Goal: Information Seeking & Learning: Find specific fact

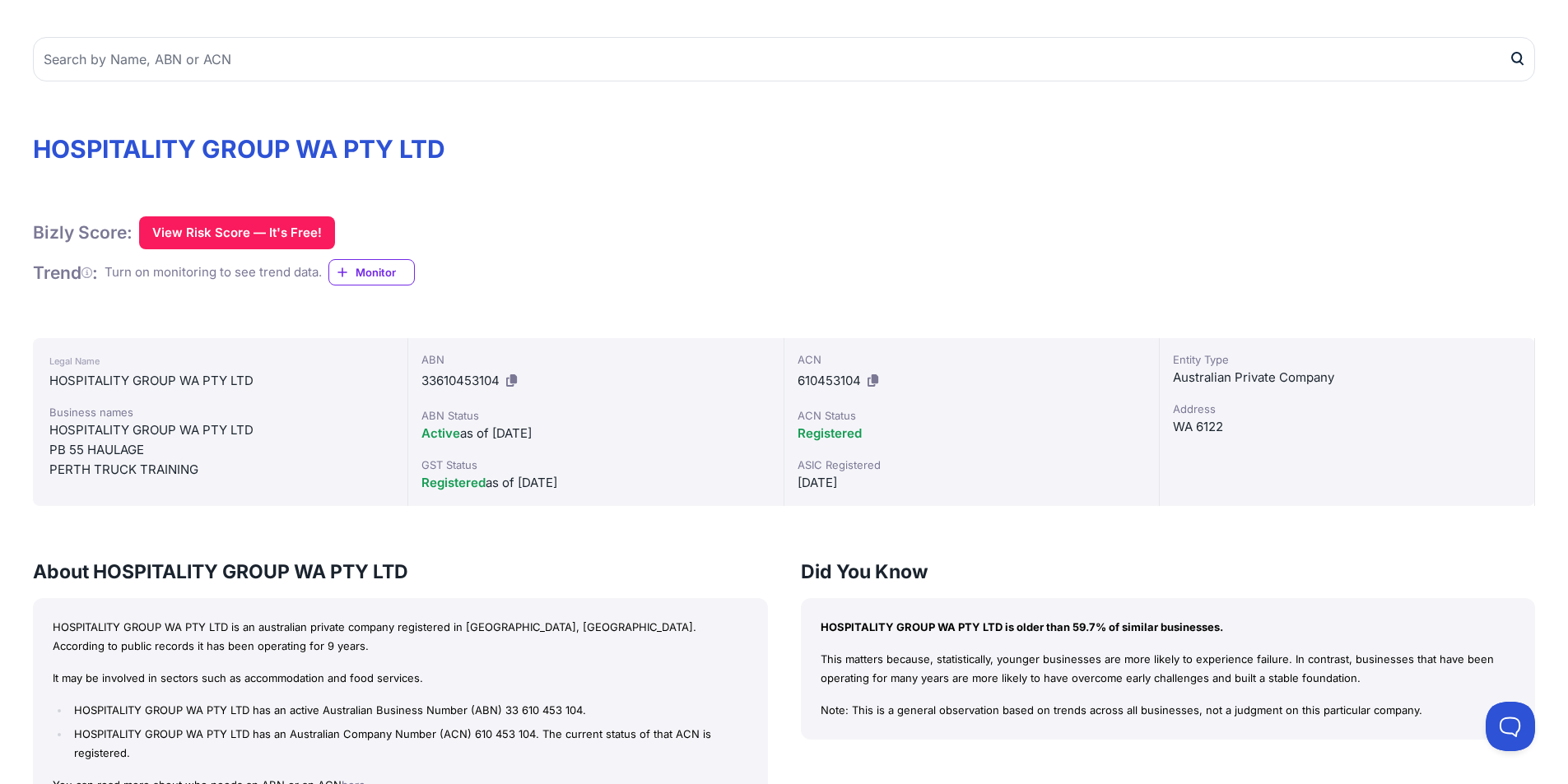
scroll to position [12, 0]
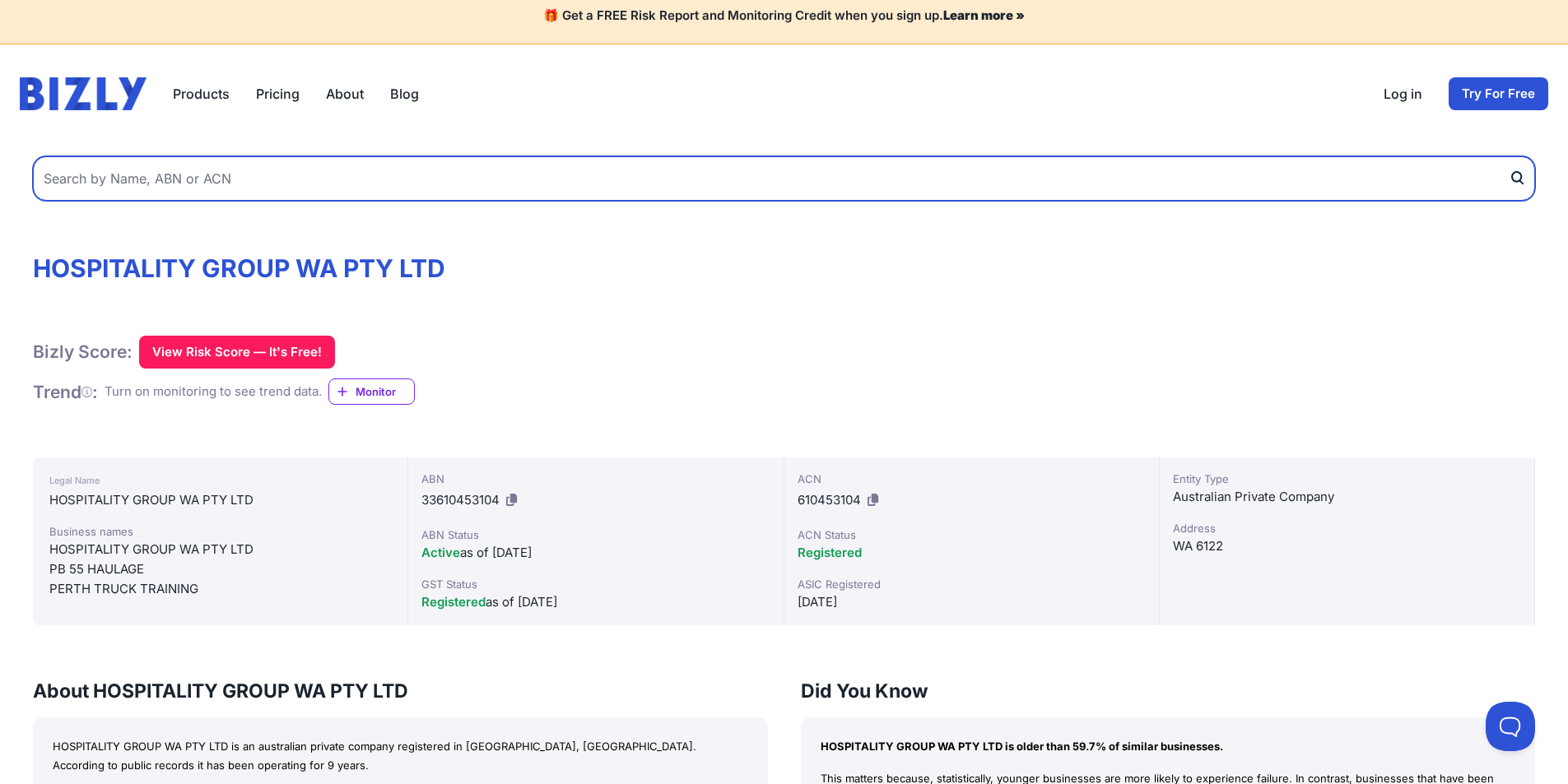
click at [162, 183] on input "text" at bounding box center [784, 179] width 1502 height 45
type input "72 200 497 342"
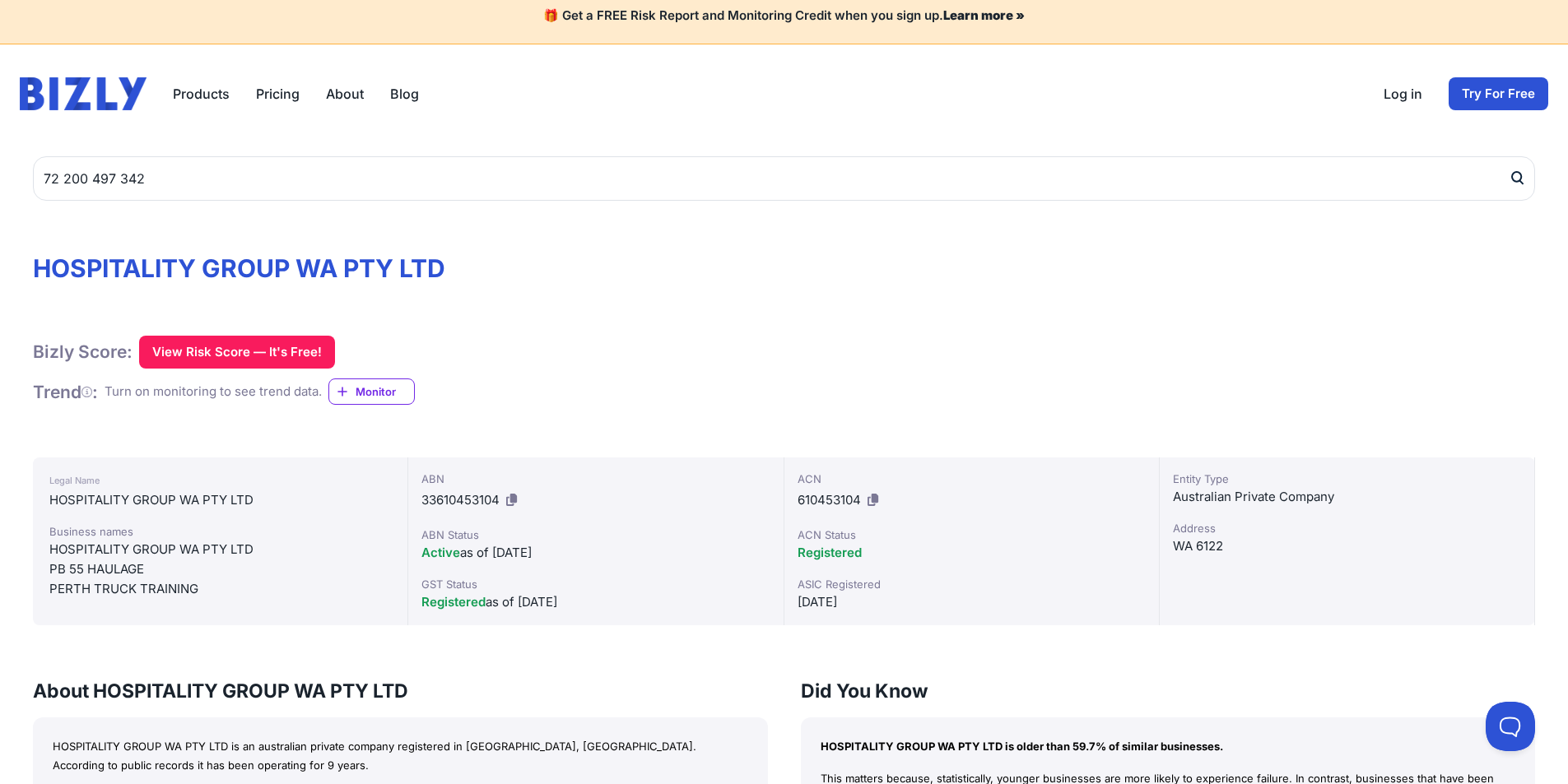
click at [1517, 178] on icon "submit" at bounding box center [1517, 177] width 17 height 17
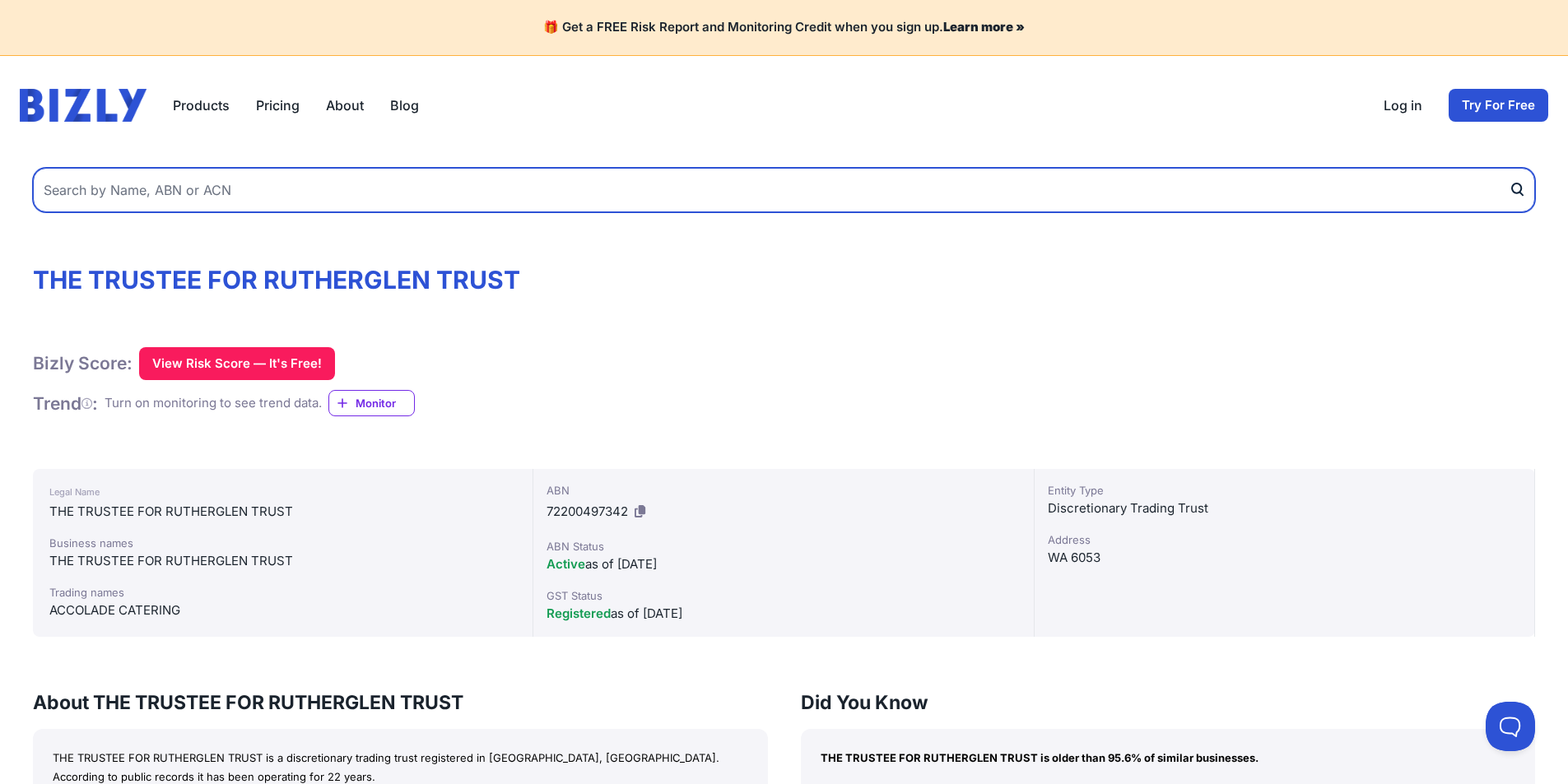
click at [237, 180] on input "text" at bounding box center [784, 191] width 1502 height 45
type input "55 105 247 783"
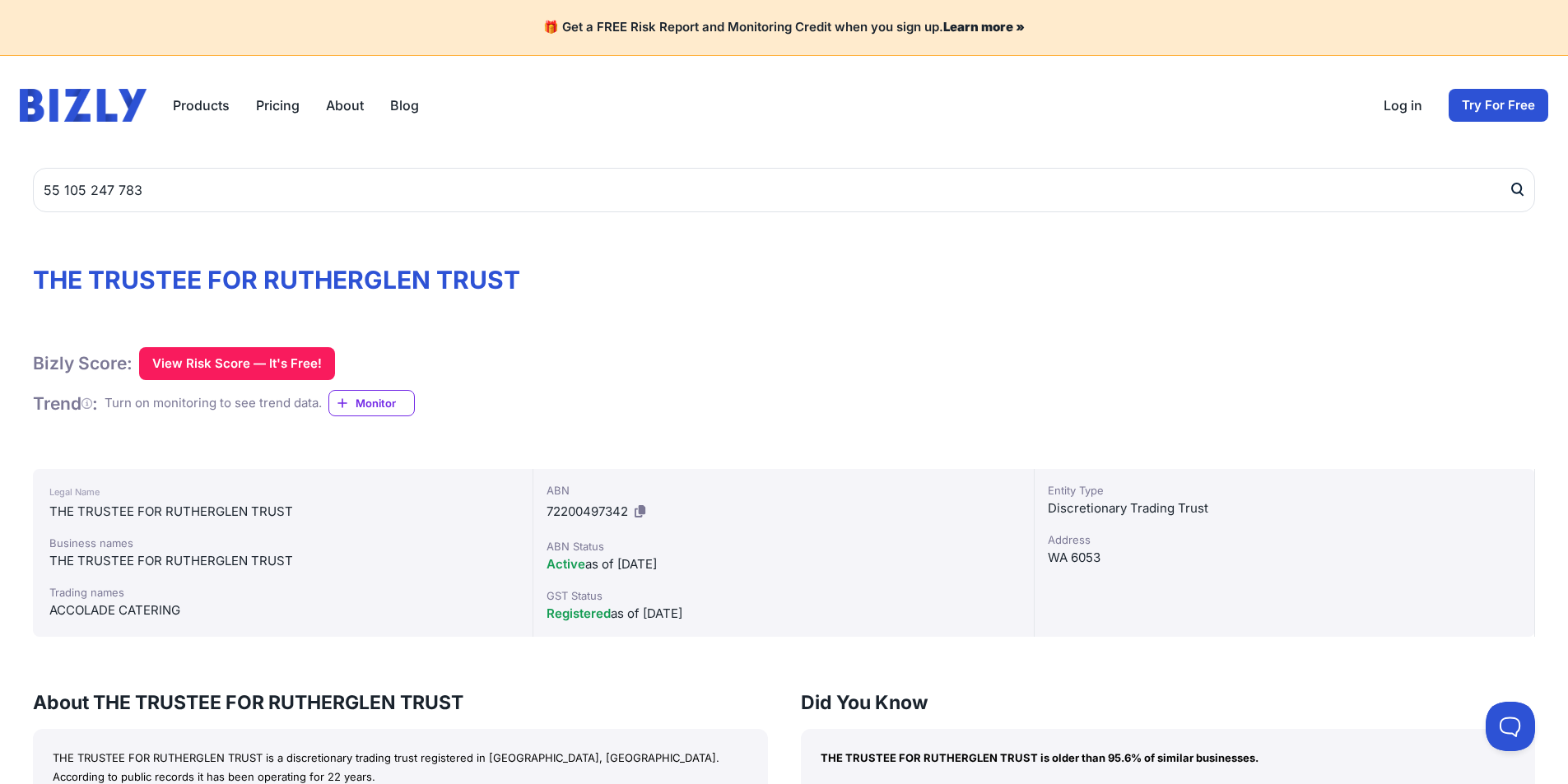
click at [1519, 192] on icon "submit" at bounding box center [1521, 194] width 3 height 4
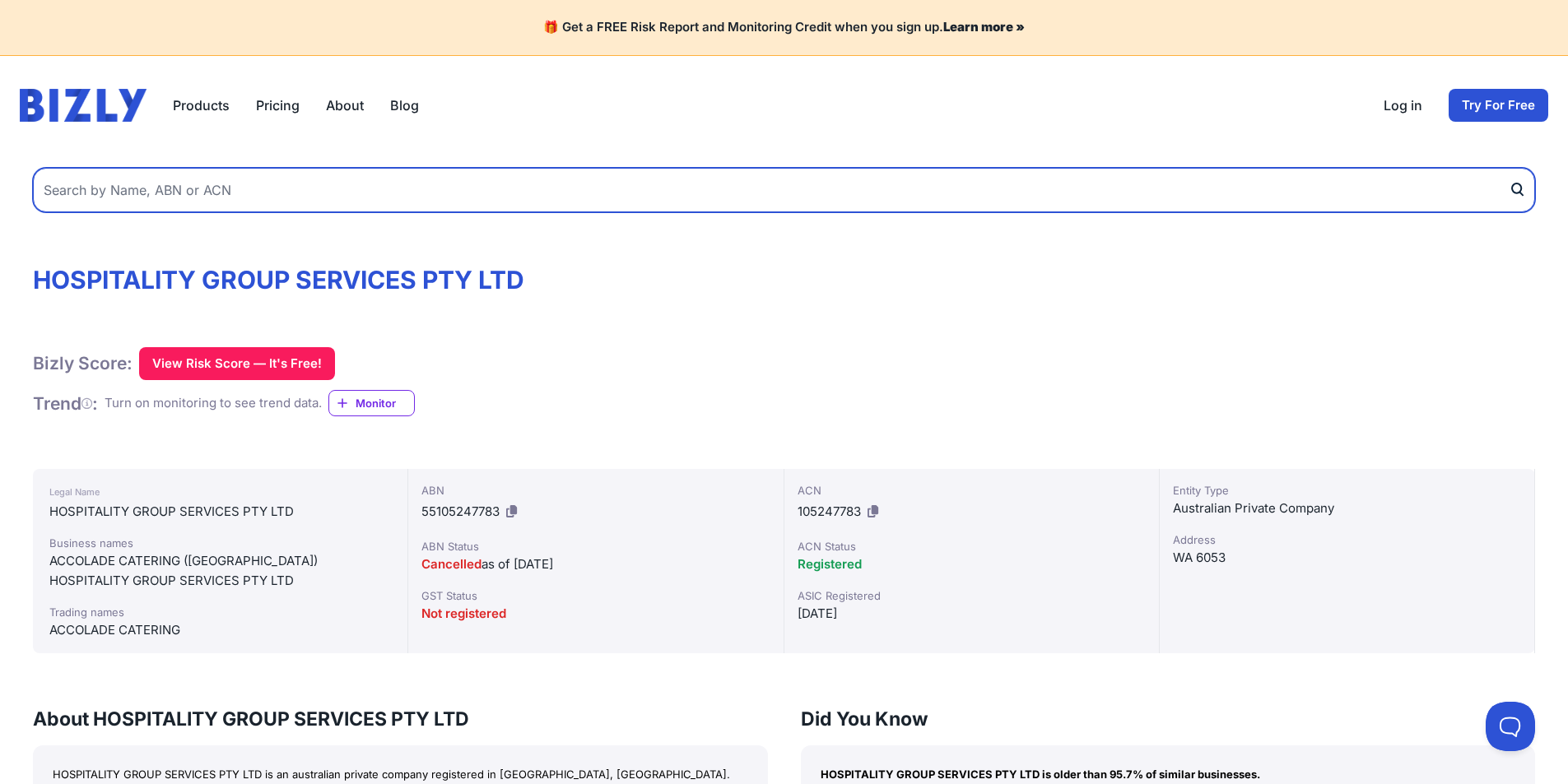
click at [75, 183] on input "text" at bounding box center [784, 191] width 1502 height 45
type input "72 200 497 342"
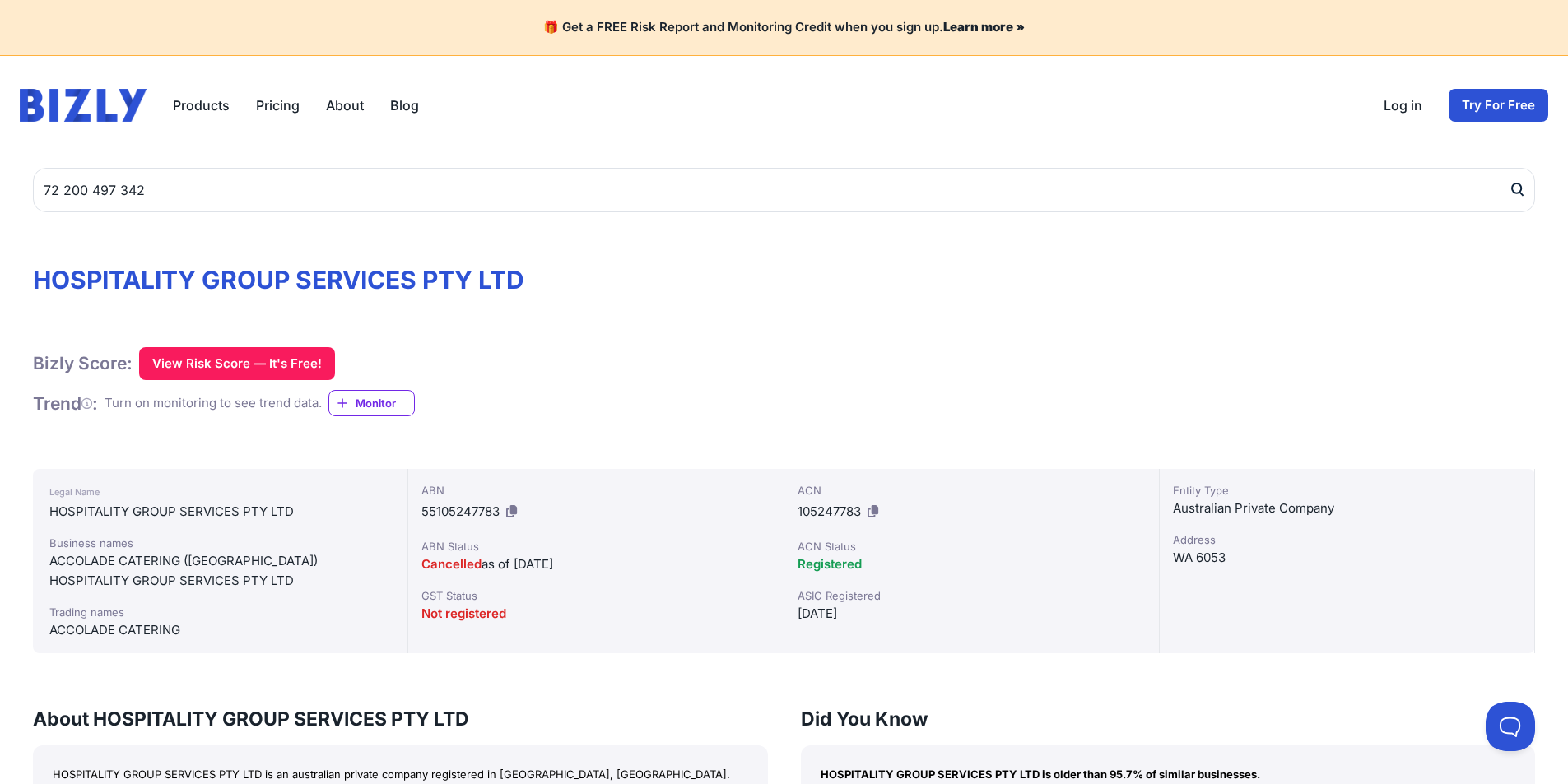
click at [1527, 186] on button "submit" at bounding box center [1522, 191] width 27 height 45
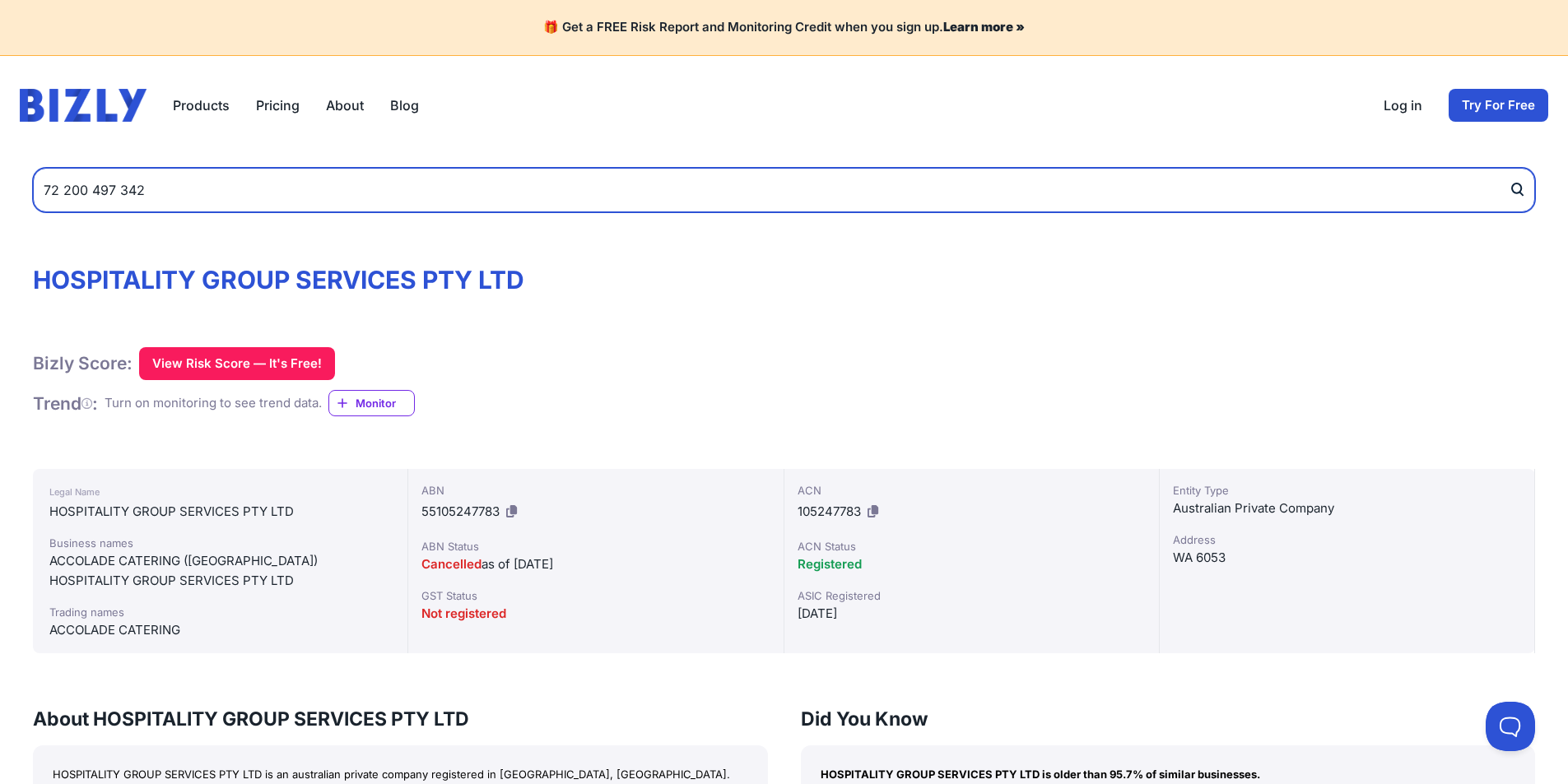
drag, startPoint x: 150, startPoint y: 187, endPoint x: 0, endPoint y: 134, distance: 159.1
type input "gourmet and allied foods"
click at [1509, 168] on button "submit" at bounding box center [1522, 191] width 27 height 45
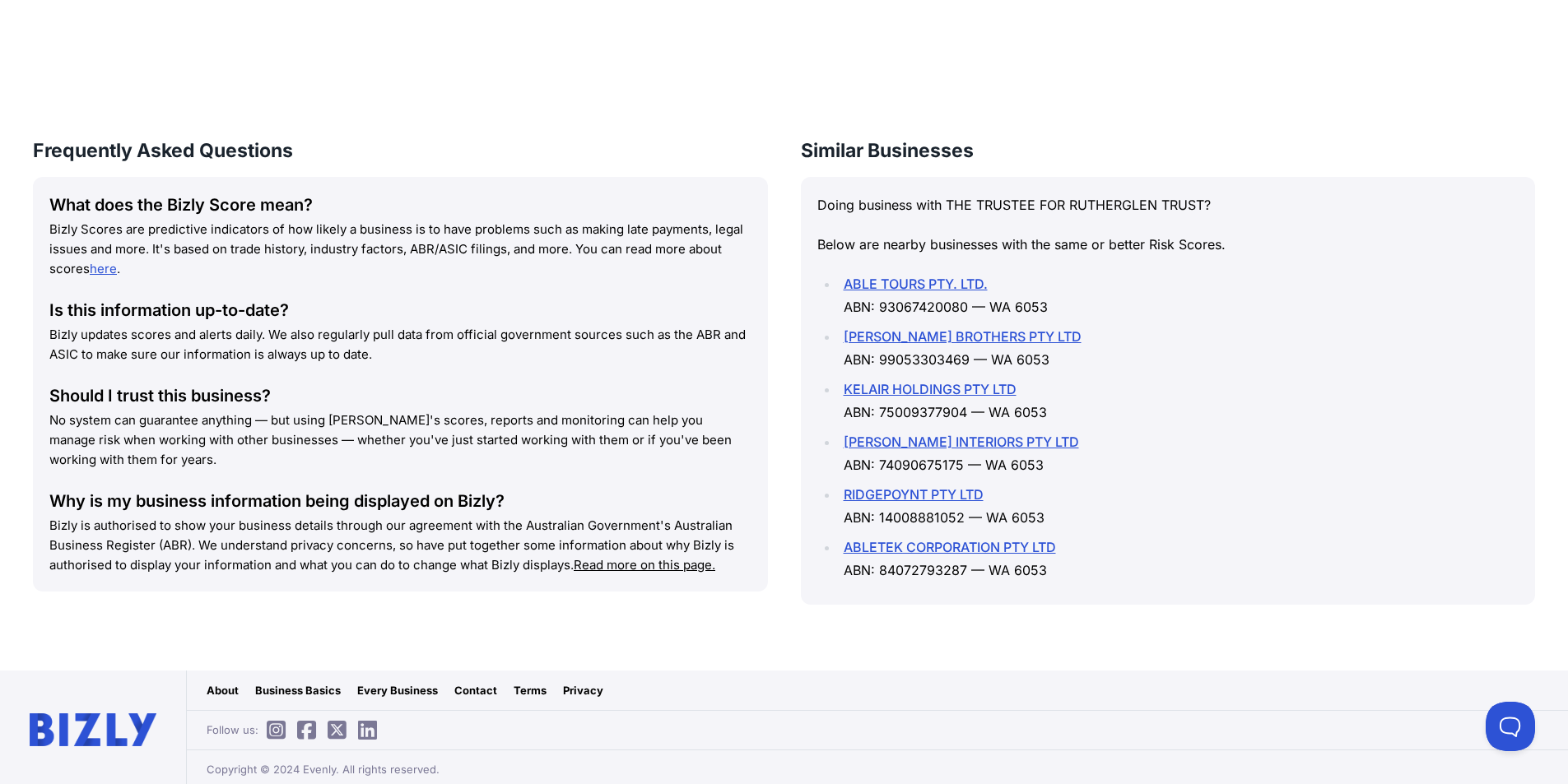
scroll to position [1253, 0]
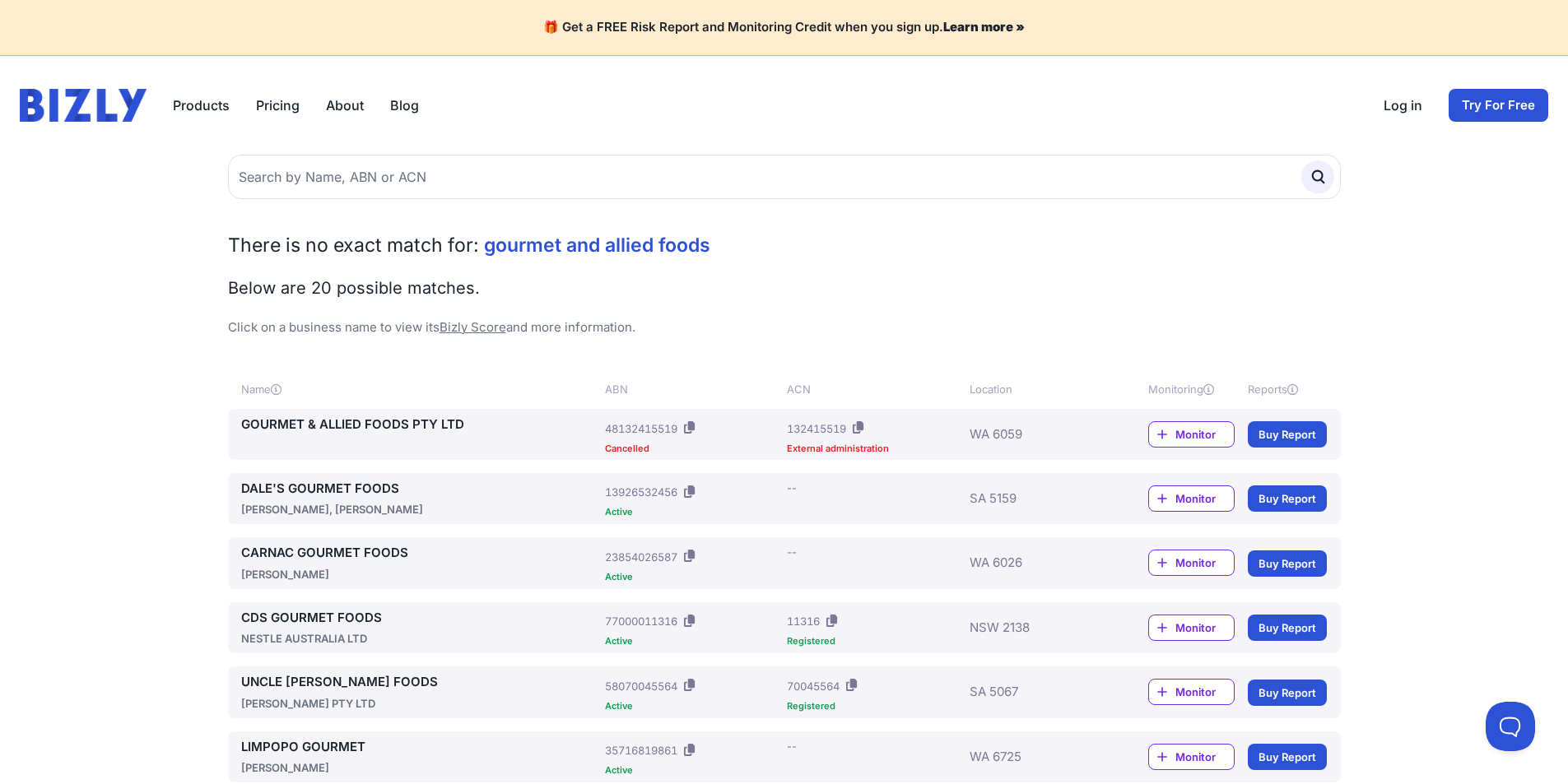
click at [354, 420] on link "GOURMET & ALLIED FOODS PTY LTD" at bounding box center [420, 424] width 358 height 19
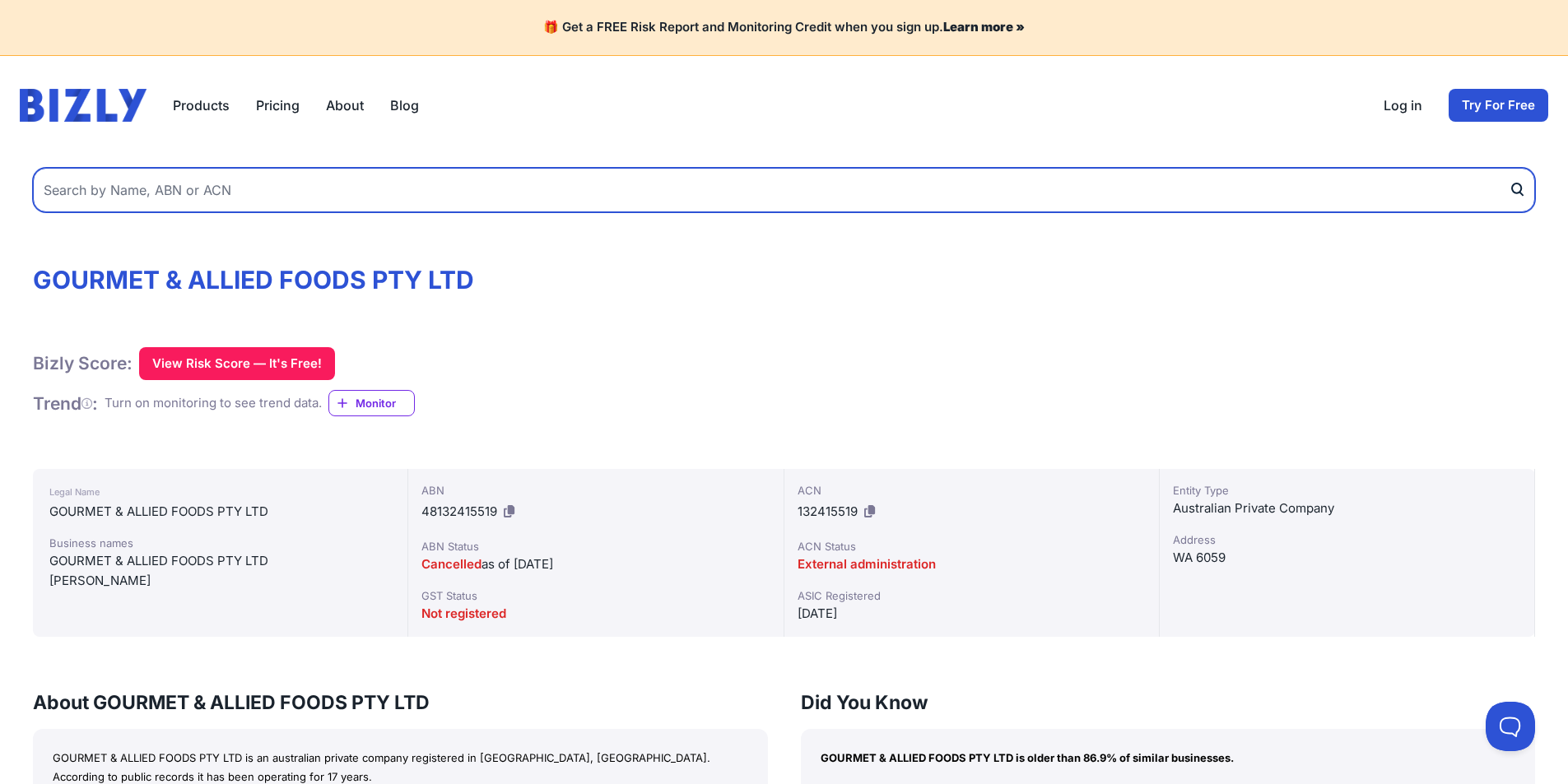
click at [100, 185] on input "text" at bounding box center [784, 191] width 1502 height 45
type input "perth online gourmet"
click at [1509, 168] on button "submit" at bounding box center [1522, 191] width 27 height 45
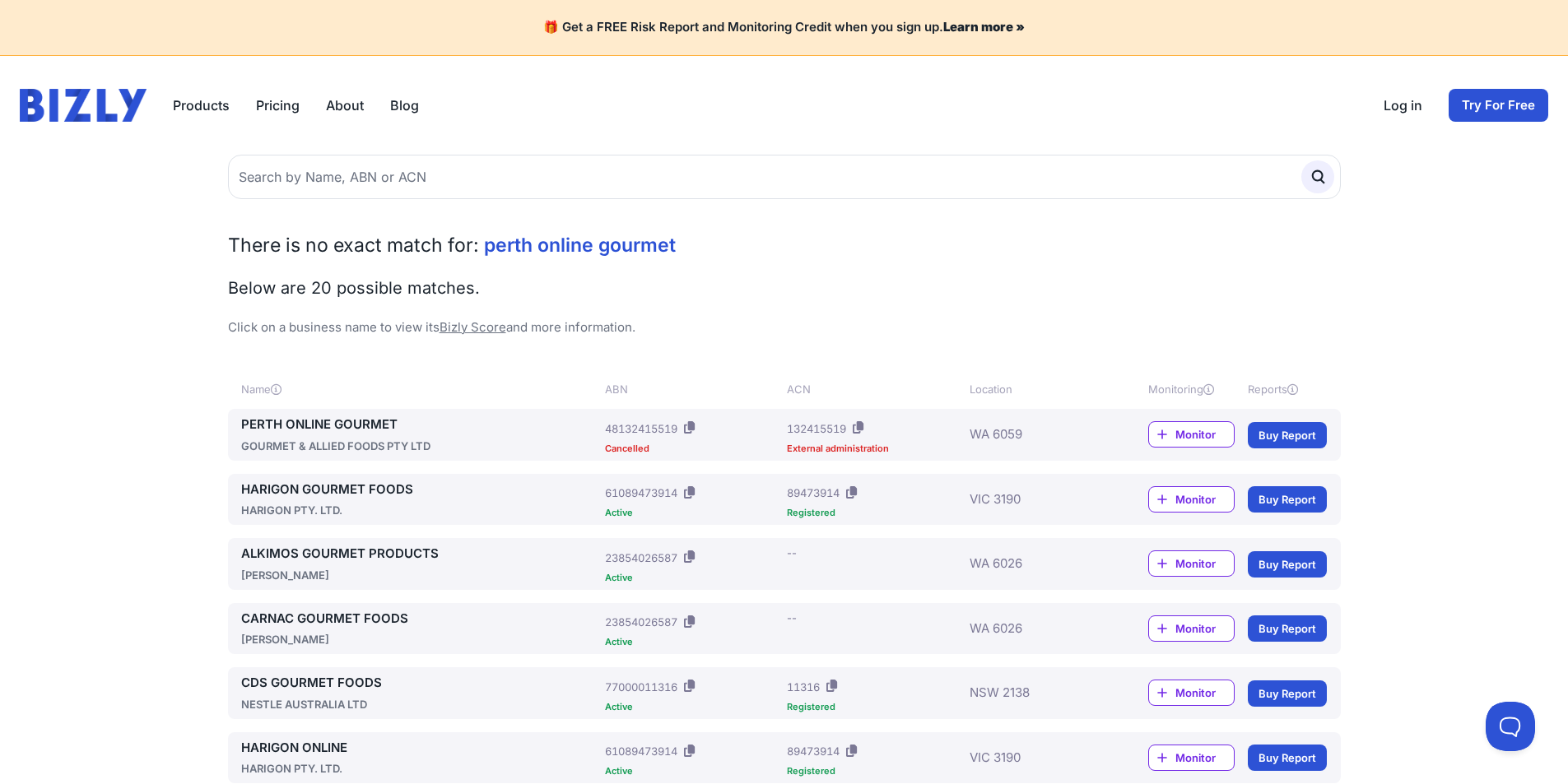
click at [299, 429] on link "PERTH ONLINE GOURMET" at bounding box center [420, 424] width 358 height 19
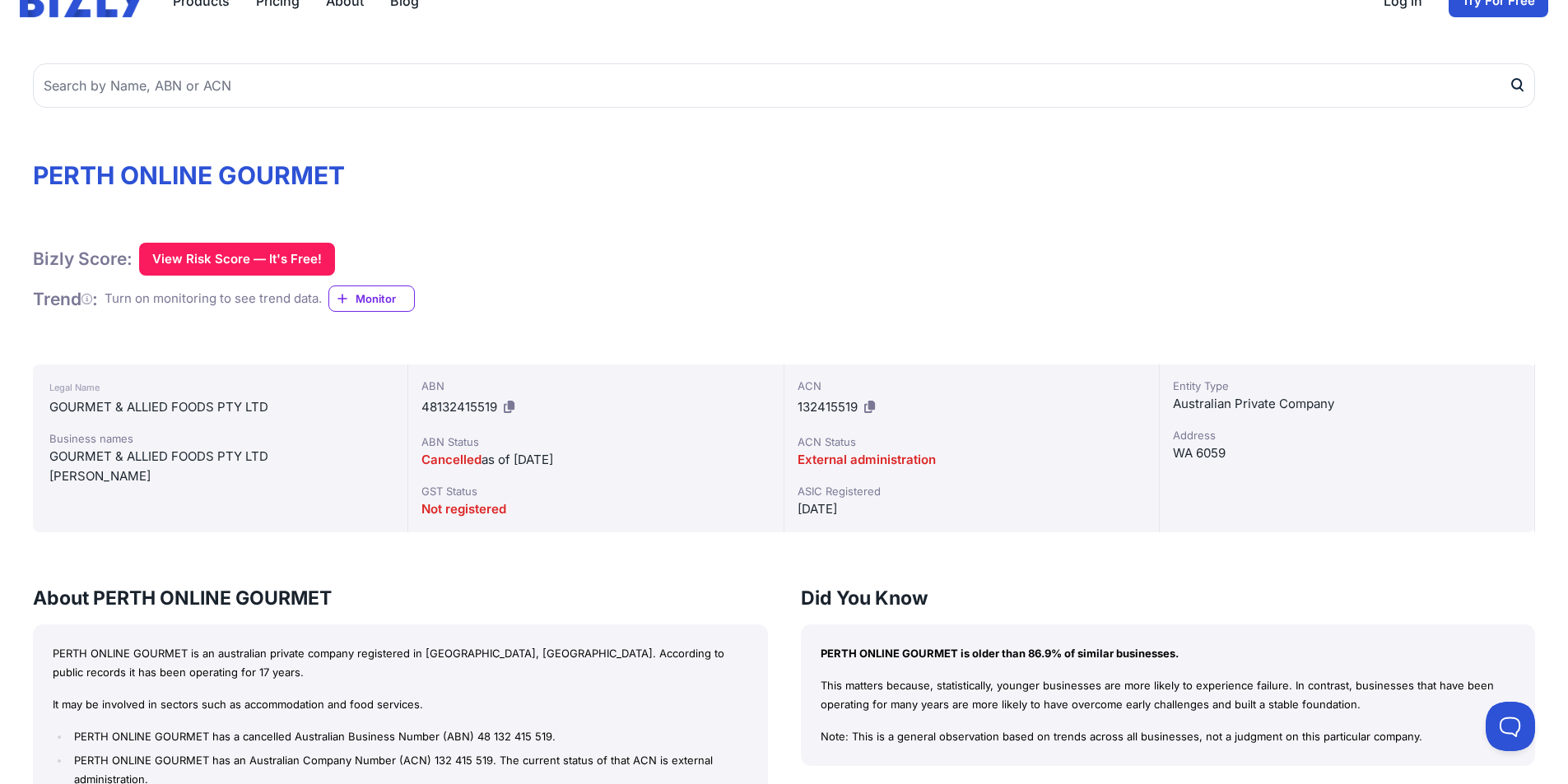
scroll to position [247, 0]
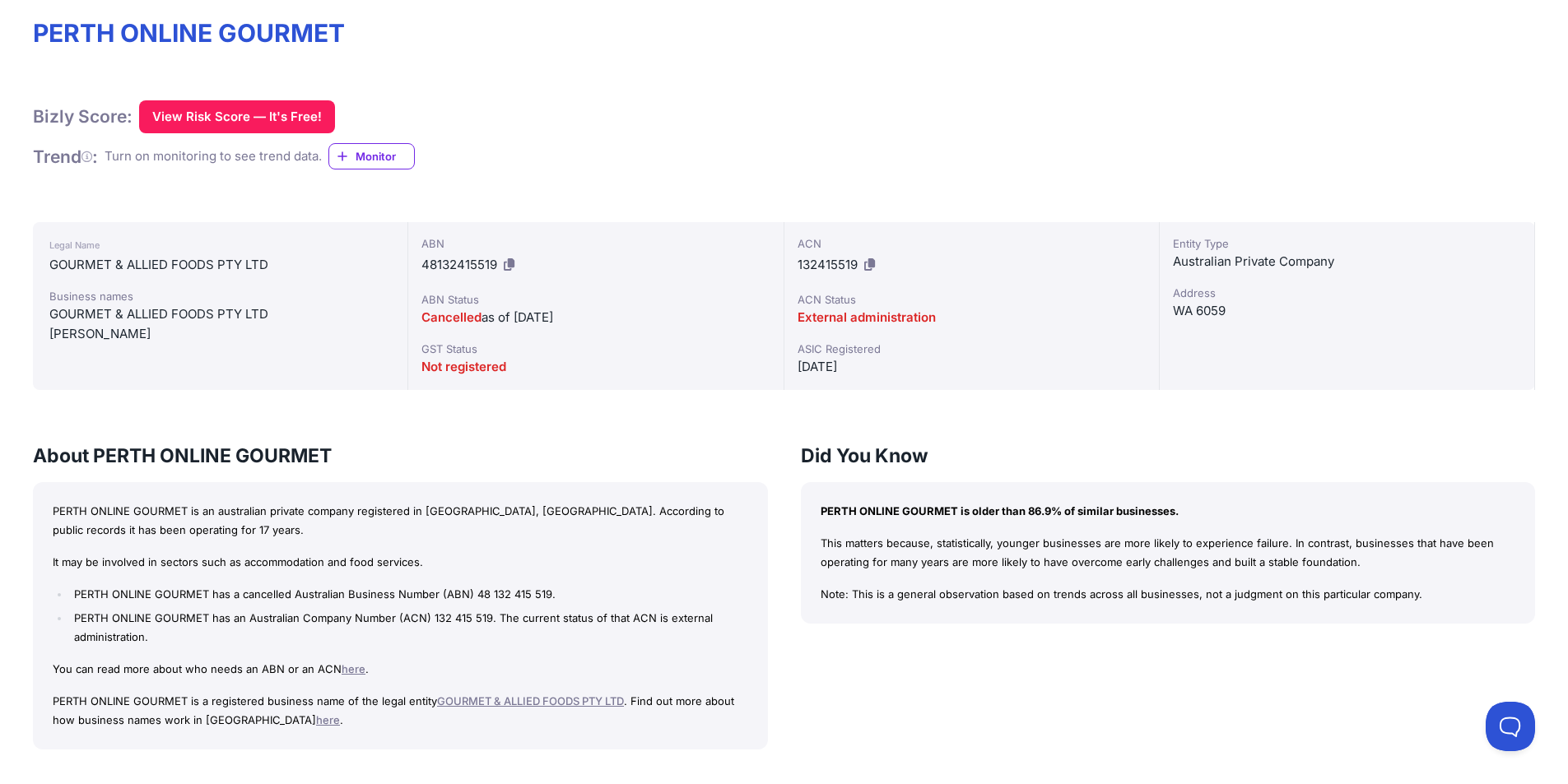
click at [316, 726] on link "here" at bounding box center [328, 720] width 24 height 13
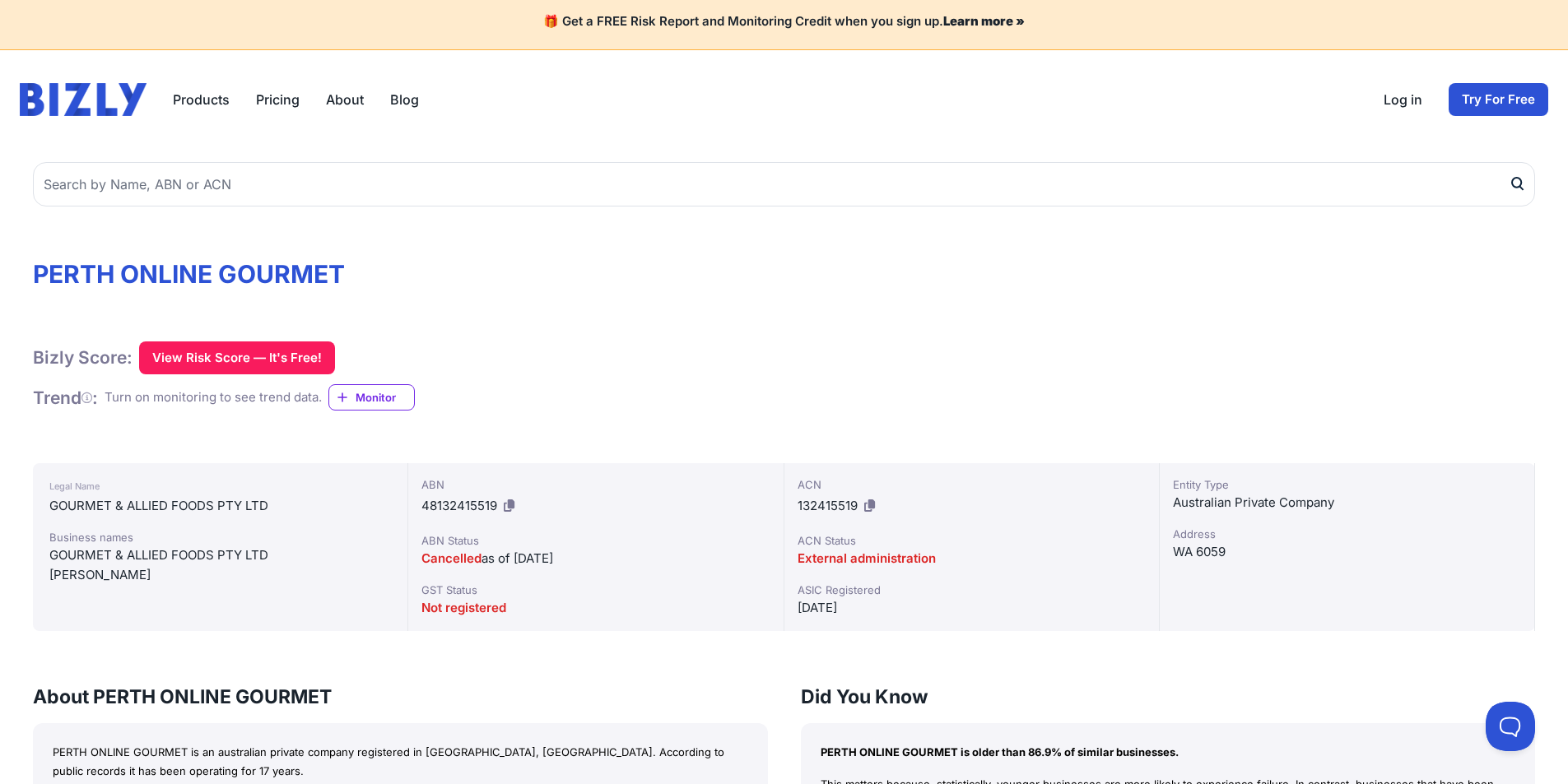
scroll to position [0, 0]
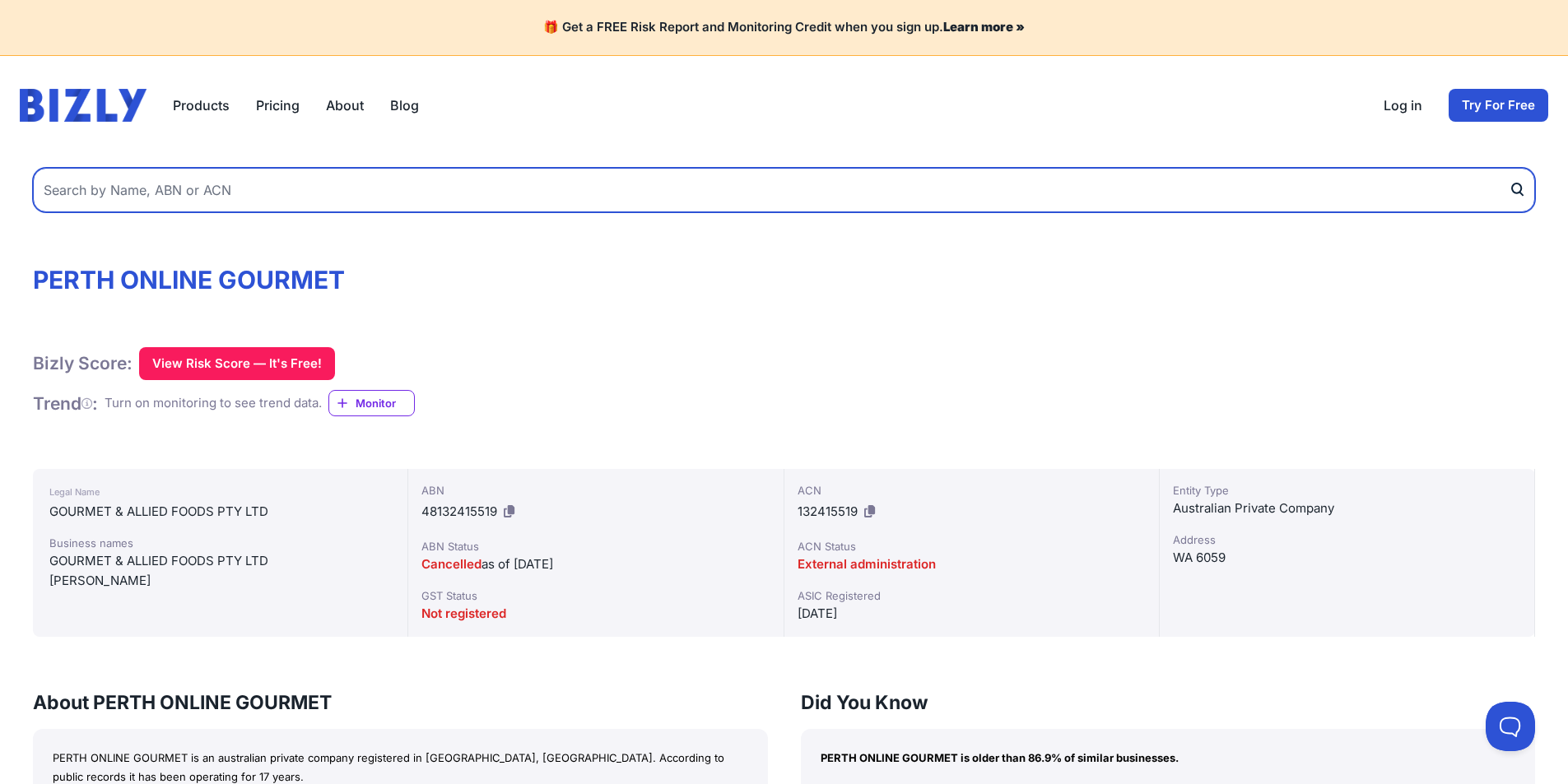
click at [175, 201] on input "text" at bounding box center [784, 191] width 1502 height 45
type input "fresher only"
click at [1509, 168] on button "submit" at bounding box center [1522, 191] width 27 height 45
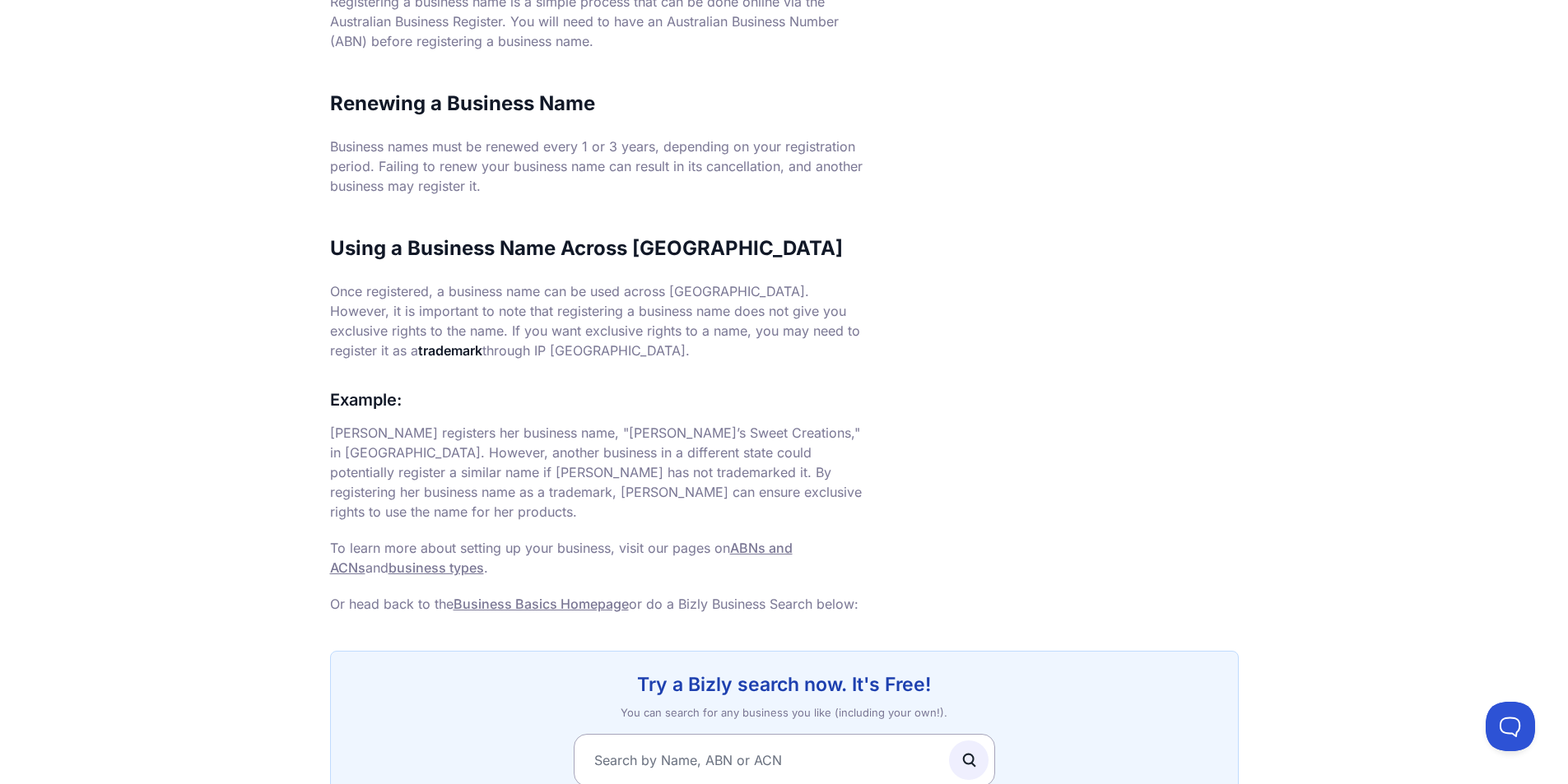
scroll to position [1035, 0]
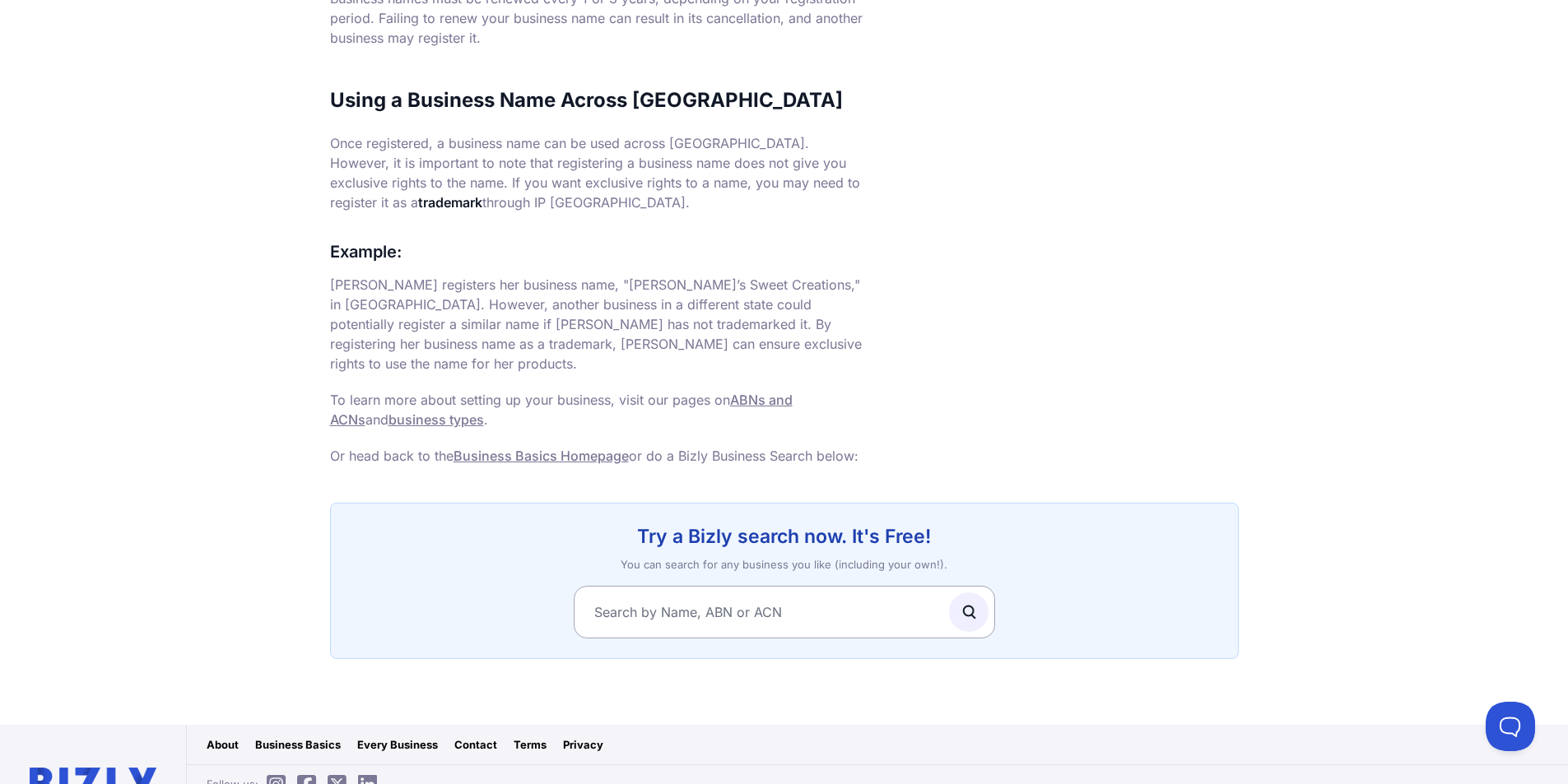
click at [405, 411] on link "business types" at bounding box center [436, 419] width 95 height 17
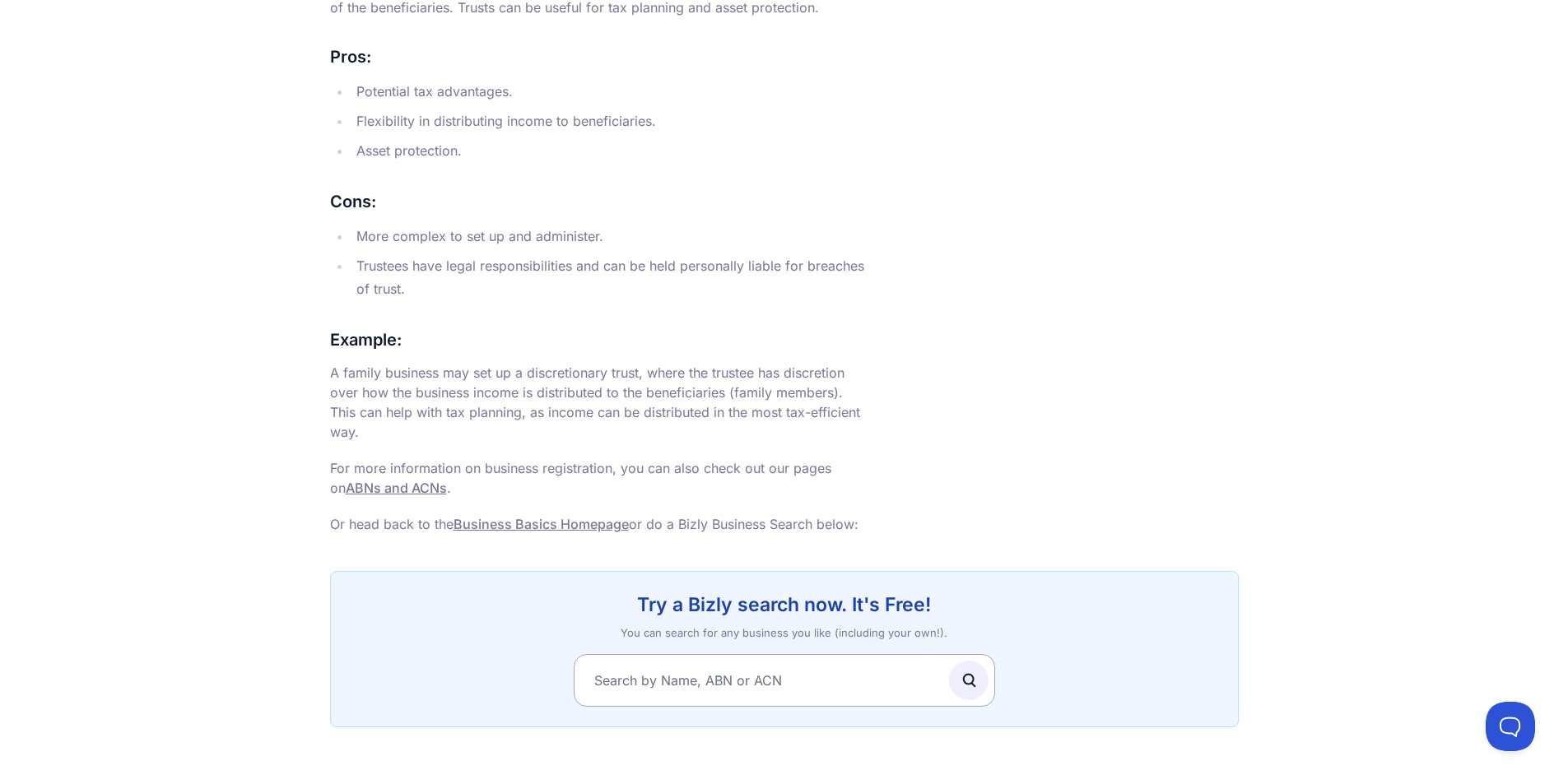
scroll to position [2180, 0]
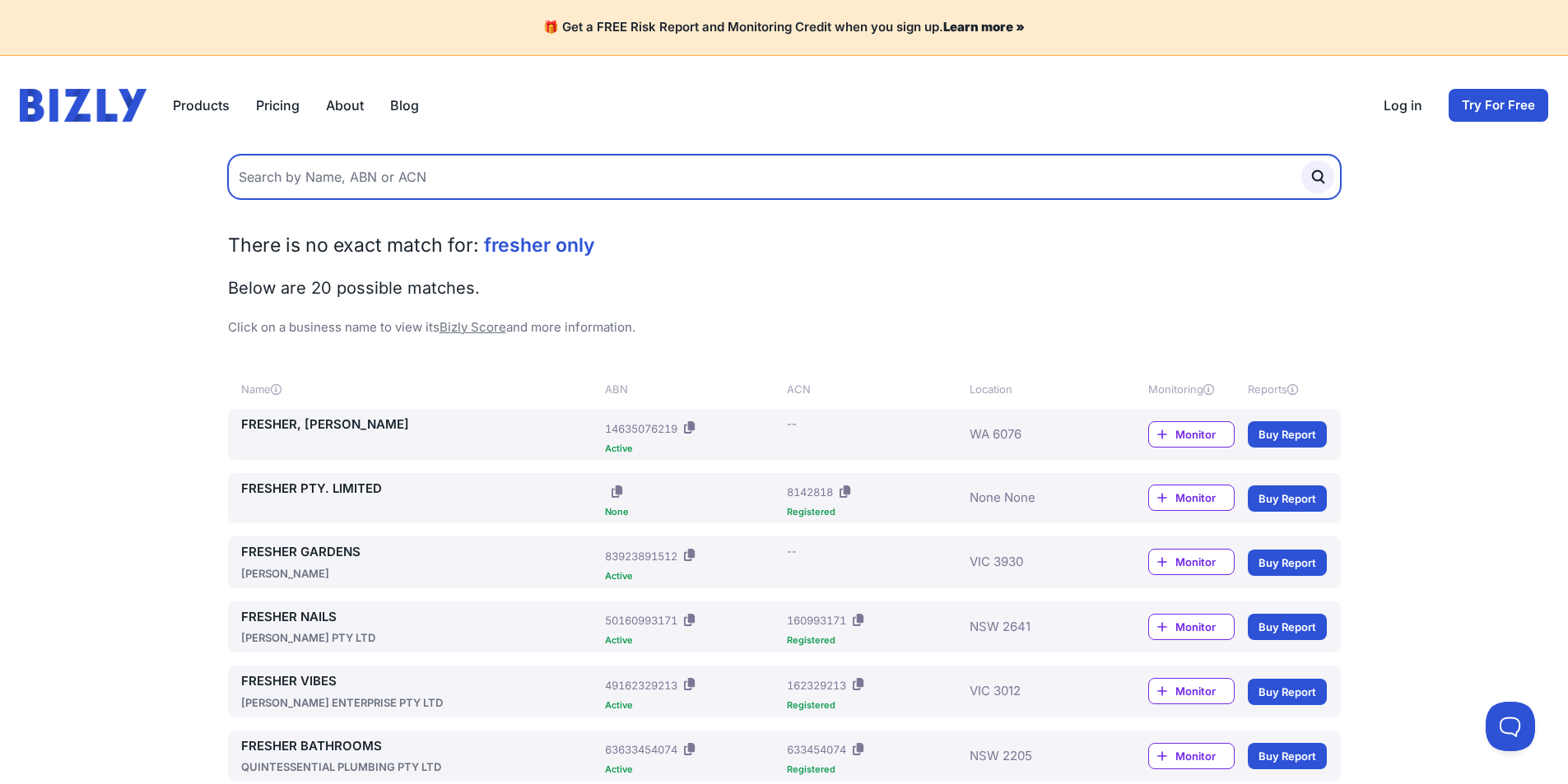
click at [262, 181] on input "text" at bounding box center [784, 177] width 1113 height 45
type input "gourmet gear"
click at [1301, 161] on button "submit" at bounding box center [1318, 177] width 33 height 33
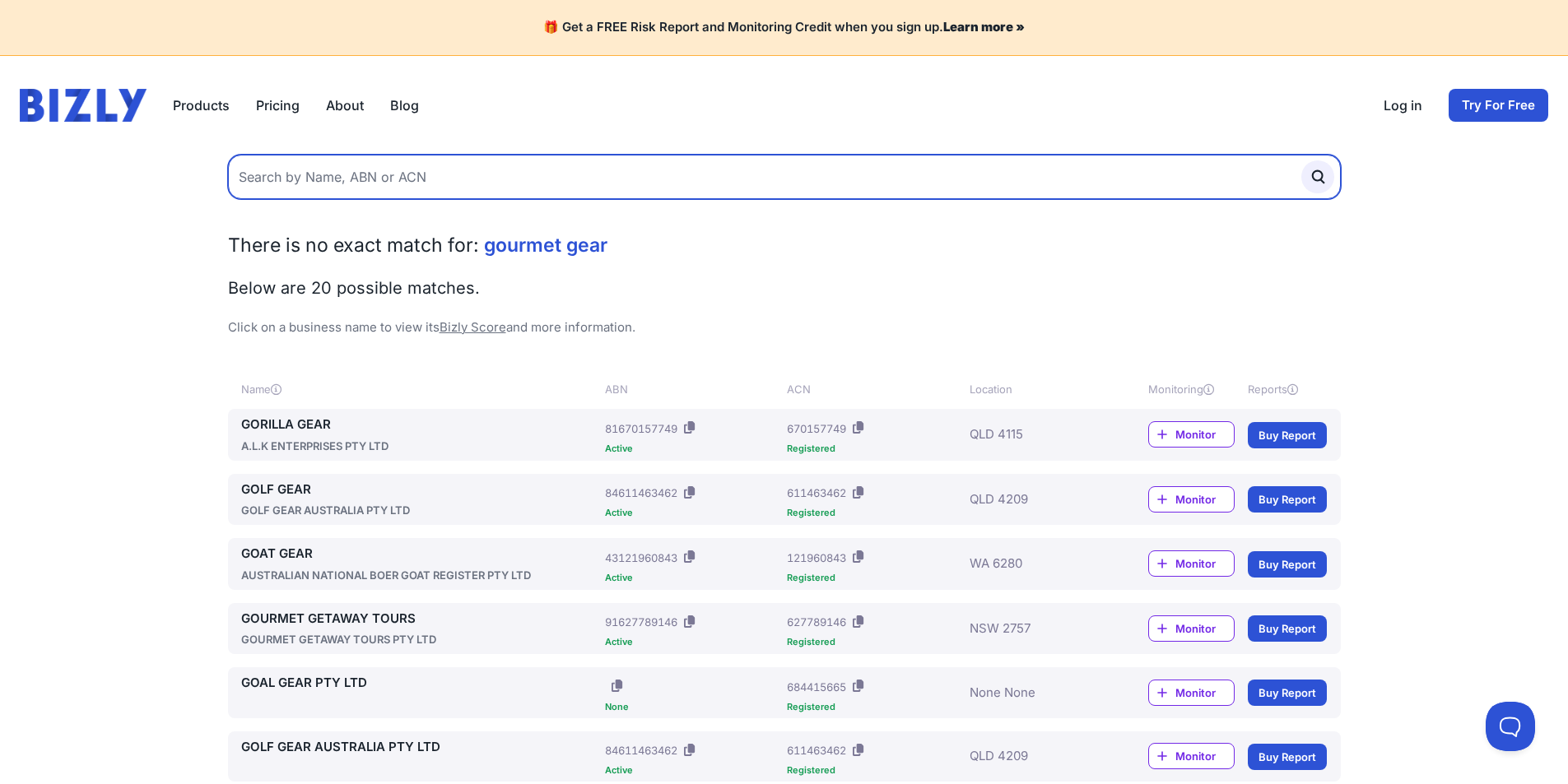
click at [420, 181] on input "text" at bounding box center [784, 177] width 1113 height 45
type input "accolade food broker"
click at [1301, 161] on button "submit" at bounding box center [1318, 177] width 33 height 33
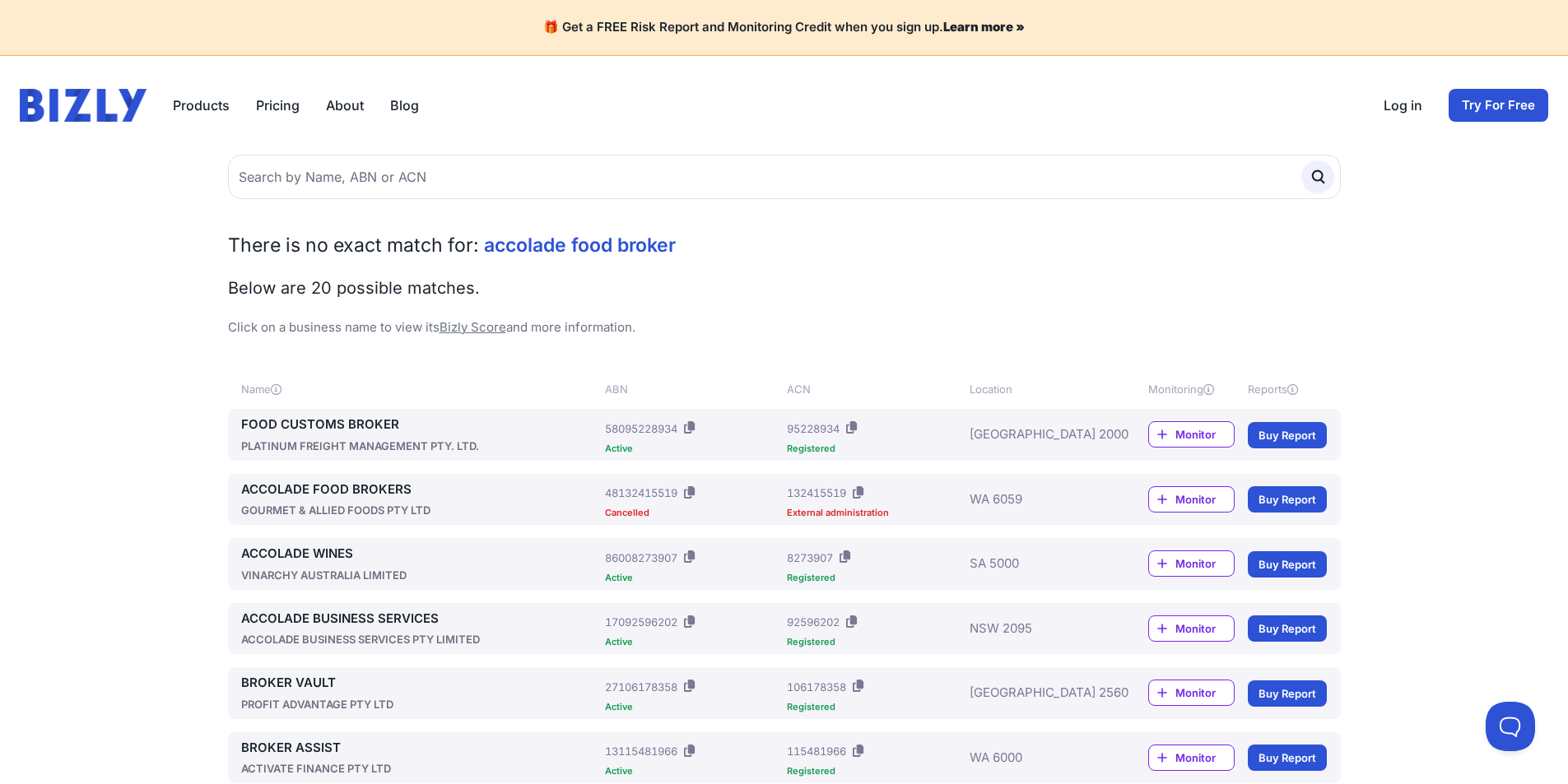
click at [303, 493] on link "ACCOLADE FOOD BROKERS" at bounding box center [420, 490] width 358 height 19
click at [386, 618] on link "ACCOLADE BUSINESS SERVICES" at bounding box center [420, 619] width 358 height 19
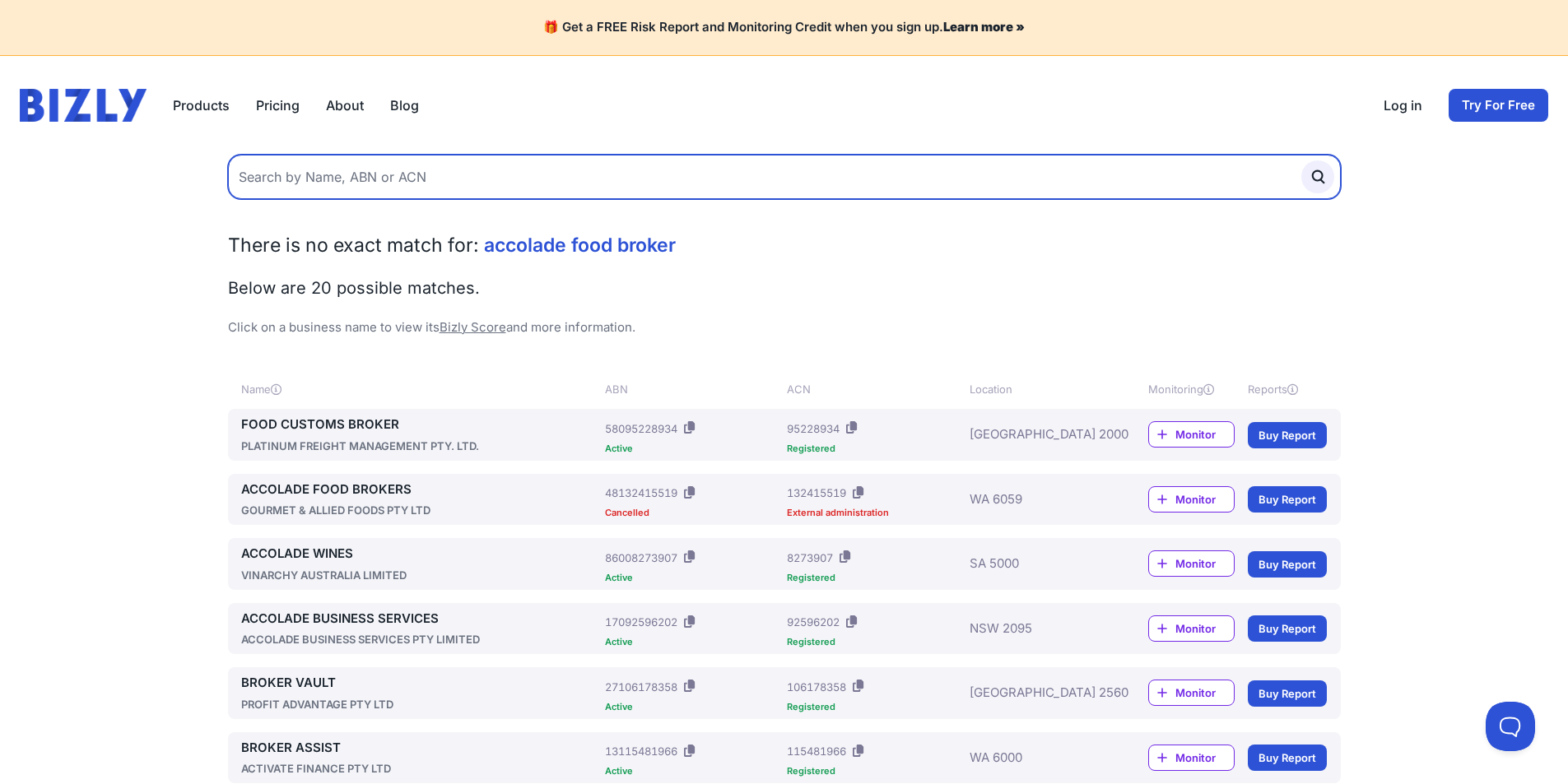
click at [406, 194] on input "text" at bounding box center [784, 177] width 1113 height 45
type input "simon satterthwaite"
click at [1301, 161] on button "submit" at bounding box center [1318, 177] width 33 height 33
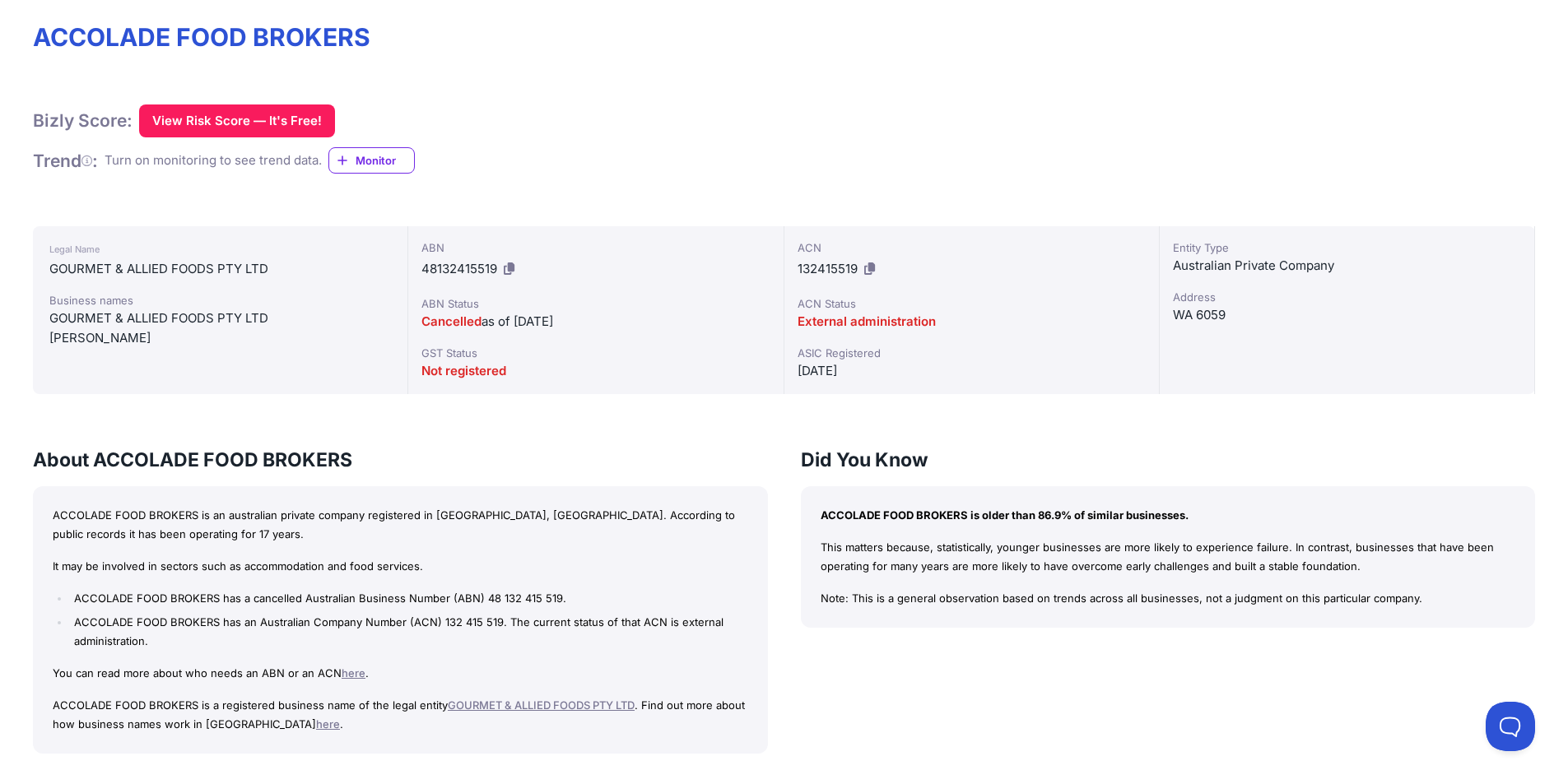
scroll to position [247, 0]
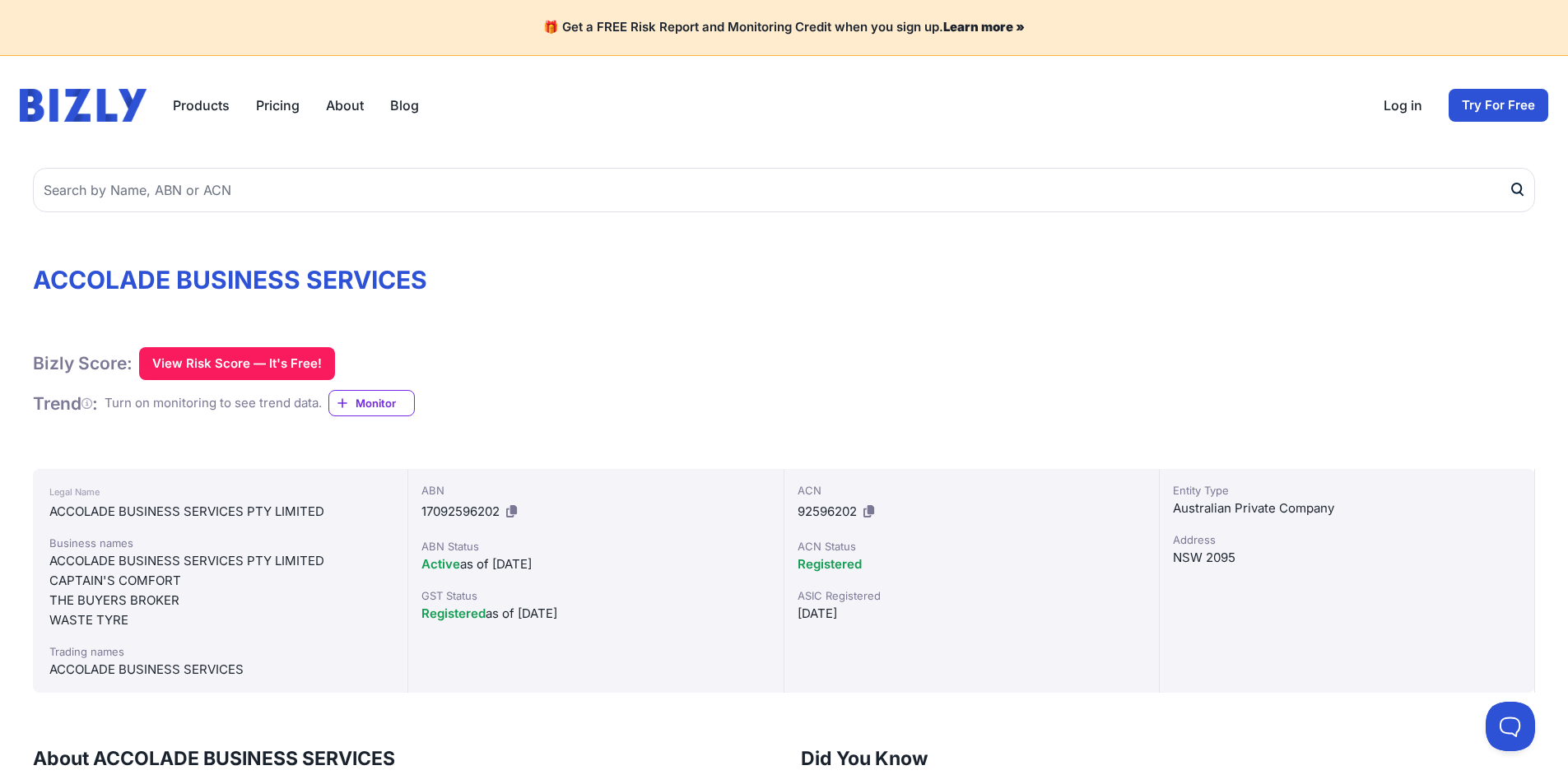
scroll to position [411, 0]
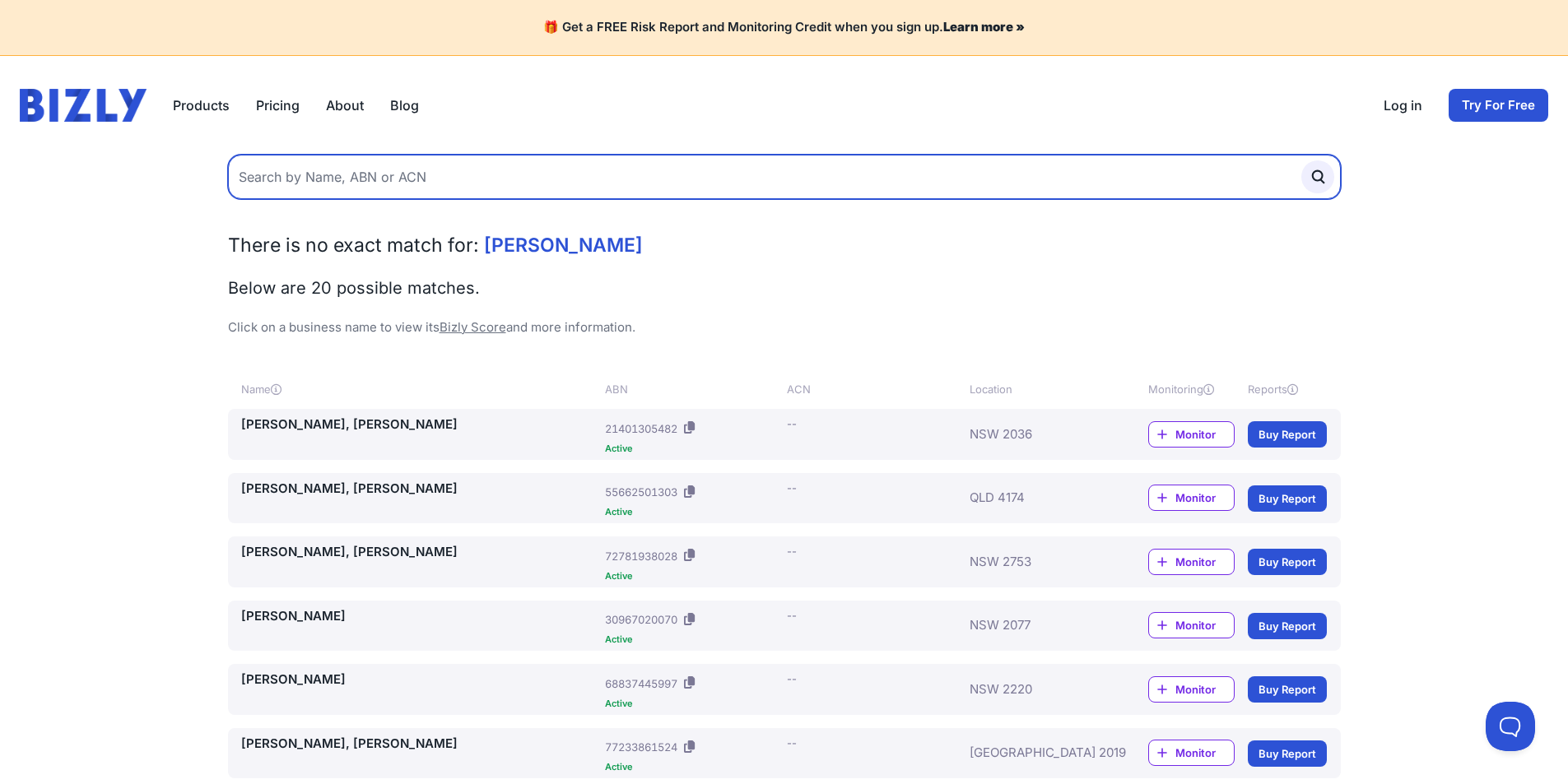
click at [363, 164] on input "text" at bounding box center [784, 177] width 1113 height 45
type input "simon barry satterthwaite"
click at [1301, 161] on button "submit" at bounding box center [1318, 177] width 33 height 33
click at [362, 184] on input "simon barry satterthwaite" at bounding box center [784, 177] width 1113 height 45
drag, startPoint x: 404, startPoint y: 181, endPoint x: 155, endPoint y: 170, distance: 249.2
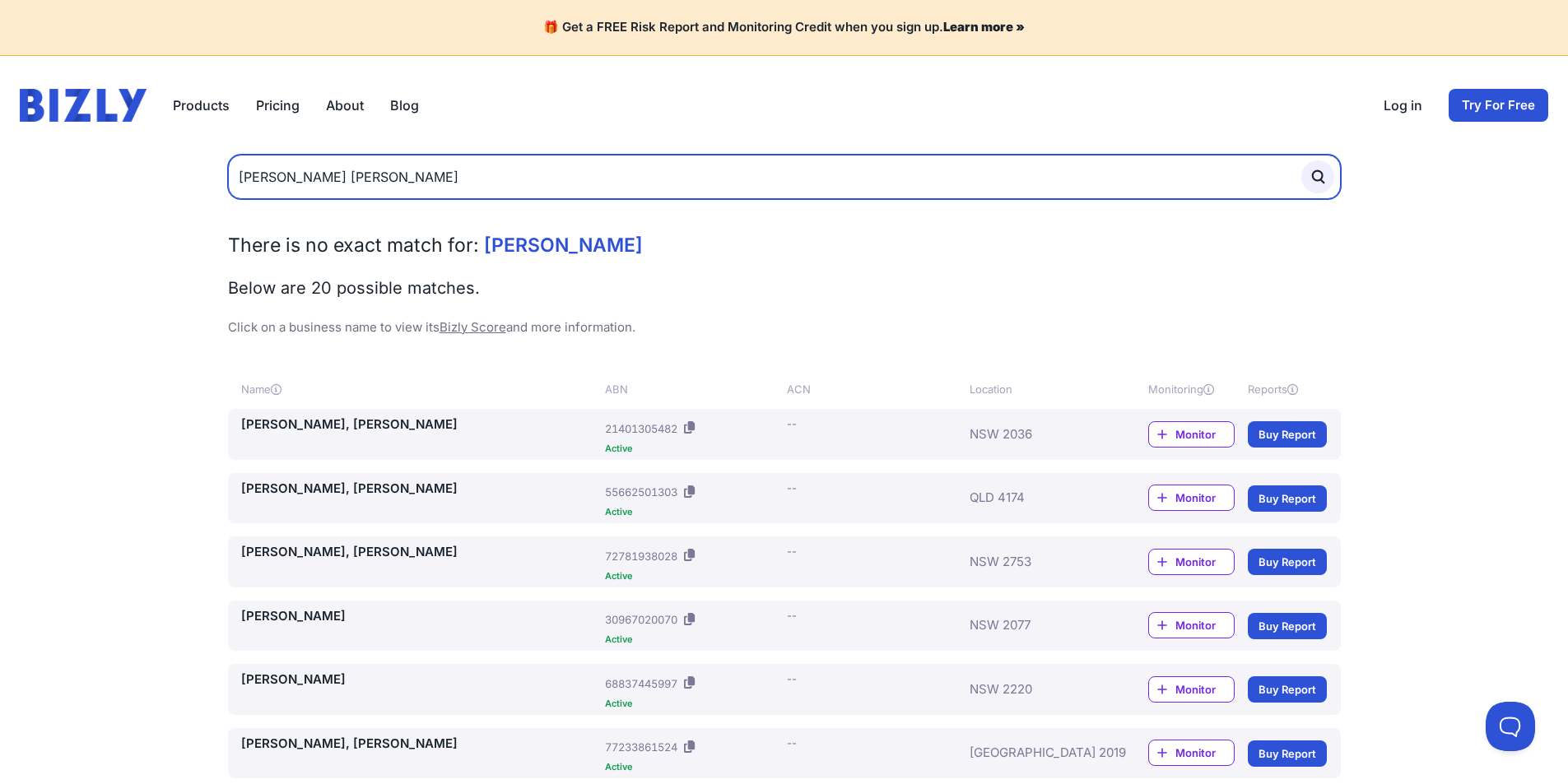
type input "scope"
click at [1301, 161] on button "submit" at bounding box center [1318, 177] width 33 height 33
drag, startPoint x: 282, startPoint y: 181, endPoint x: 125, endPoint y: 152, distance: 159.7
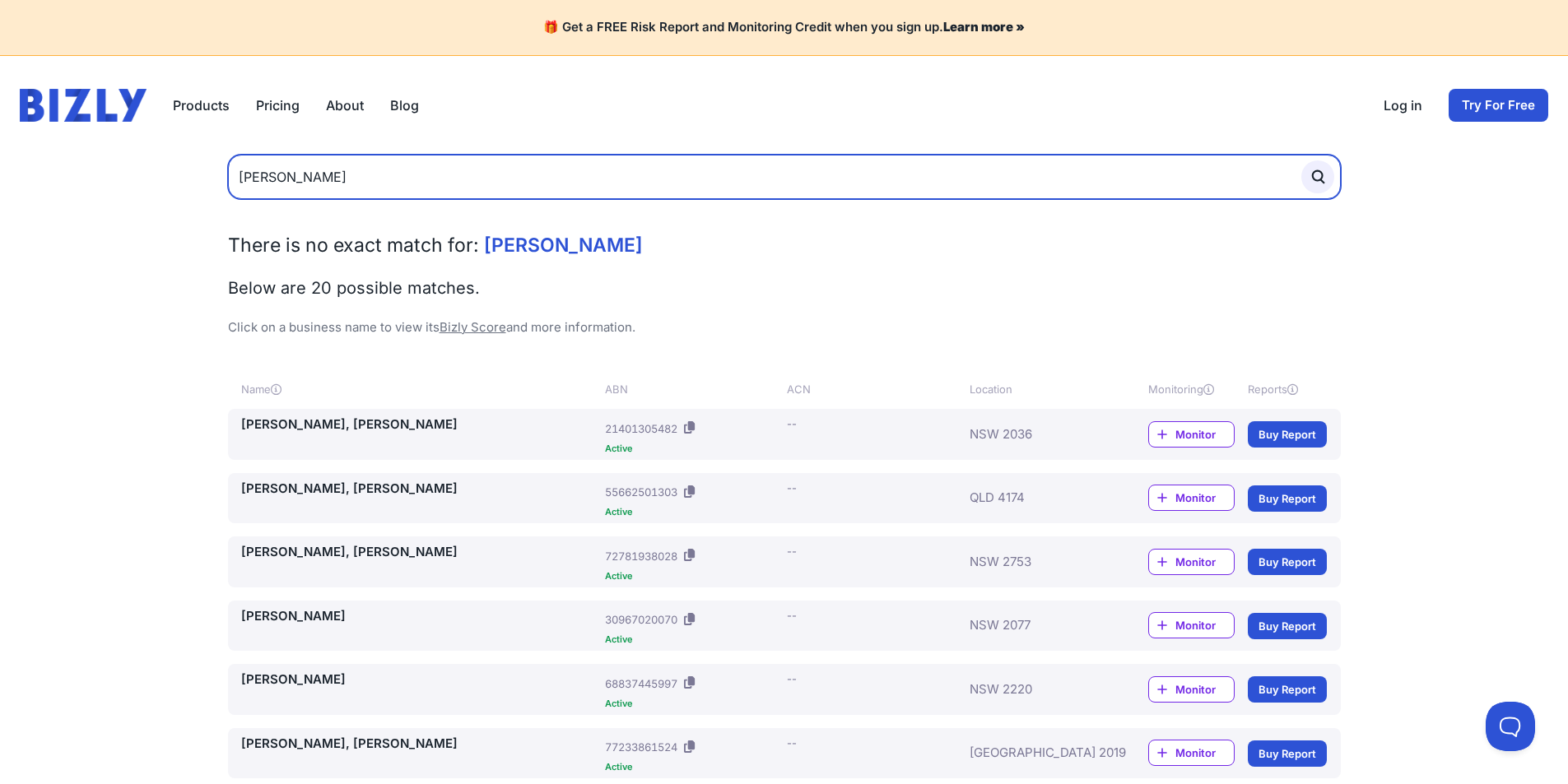
type input "mj satterthwaite"
click at [1301, 161] on button "submit" at bounding box center [1318, 177] width 33 height 33
drag, startPoint x: 362, startPoint y: 181, endPoint x: 0, endPoint y: 99, distance: 371.2
type input "satterthwaite consulting"
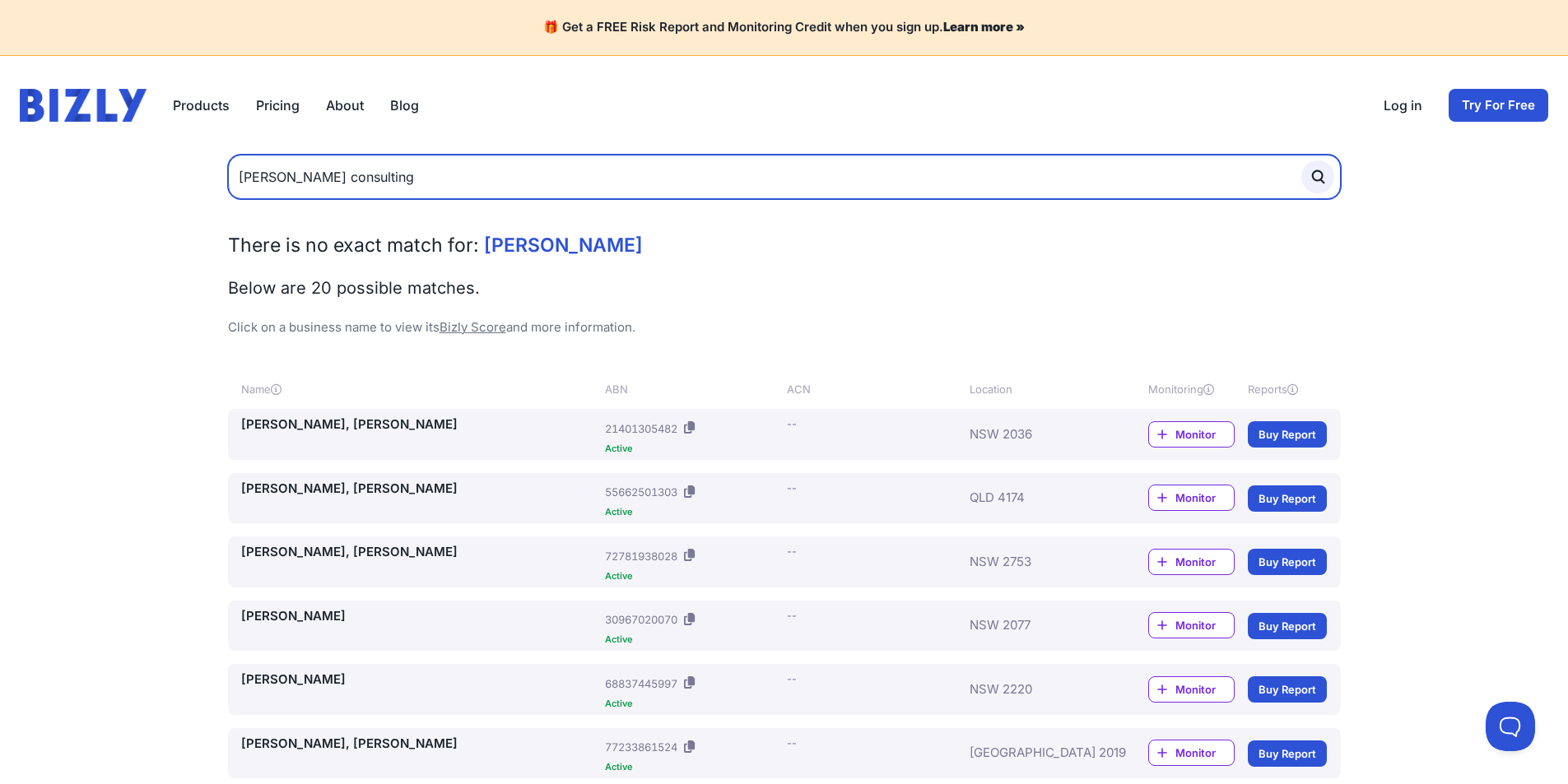
click at [1301, 161] on button "submit" at bounding box center [1318, 177] width 33 height 33
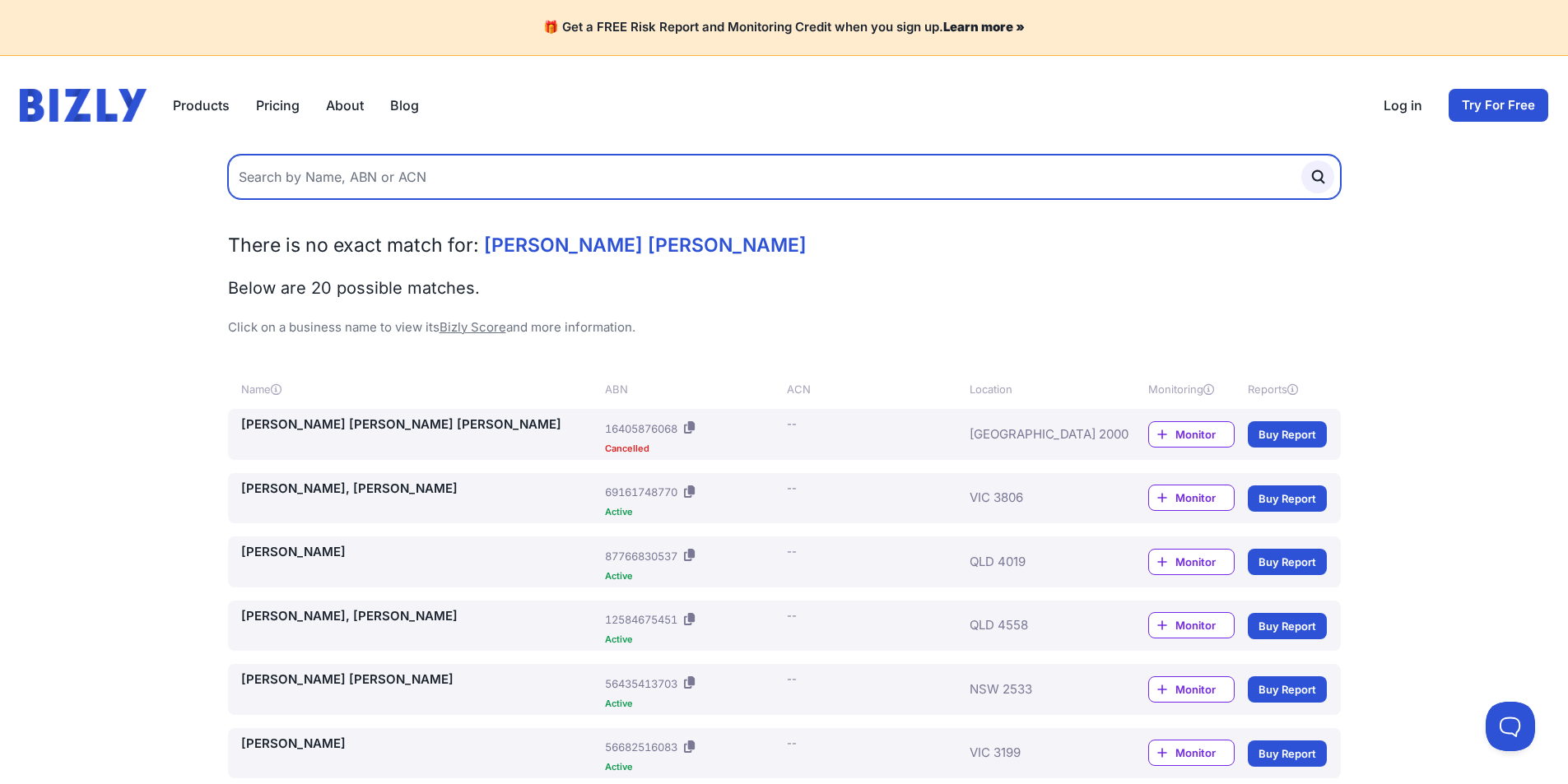
click at [356, 191] on input "text" at bounding box center [784, 177] width 1113 height 45
type input "satterthwaite consulting"
click at [1301, 161] on button "submit" at bounding box center [1318, 177] width 33 height 33
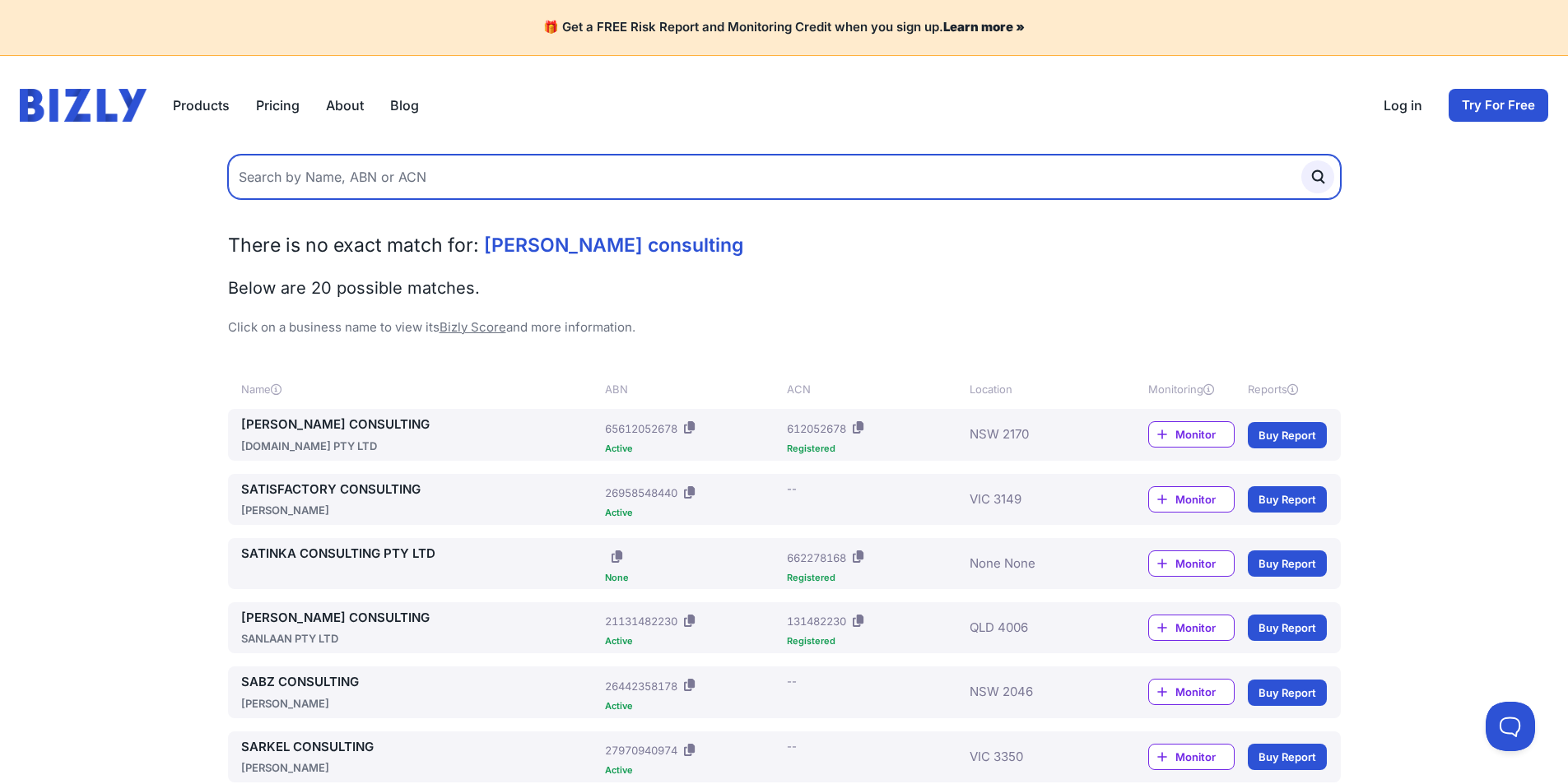
click at [342, 182] on input "text" at bounding box center [784, 177] width 1113 height 45
type input "sam satterthwaite"
click at [1301, 161] on button "submit" at bounding box center [1318, 177] width 33 height 33
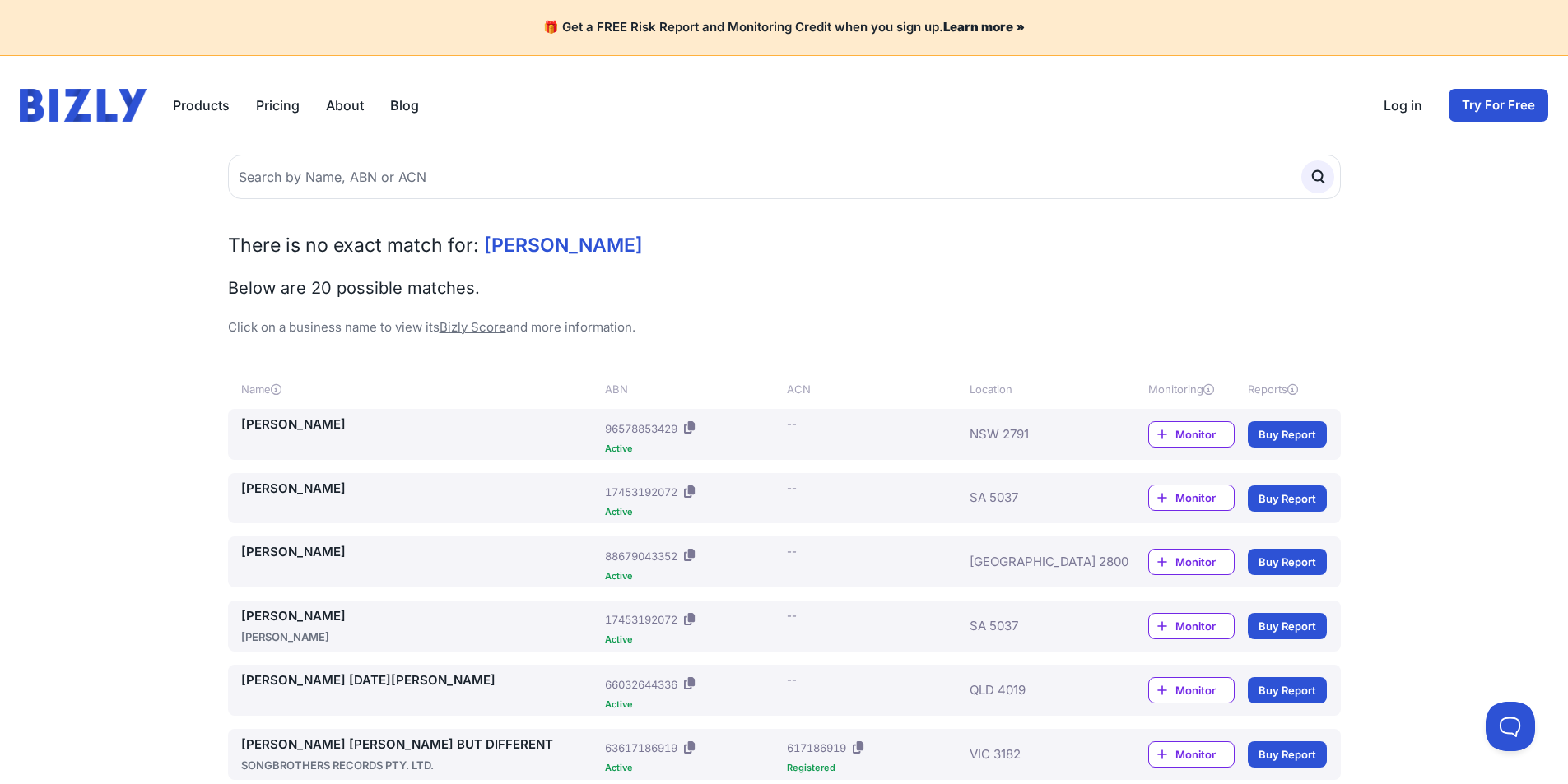
click at [350, 482] on link "SATTERTHWAITE, SHARON" at bounding box center [420, 489] width 358 height 19
click at [317, 611] on link "[PERSON_NAME]" at bounding box center [420, 617] width 358 height 19
click at [321, 490] on link "[PERSON_NAME]" at bounding box center [420, 489] width 358 height 19
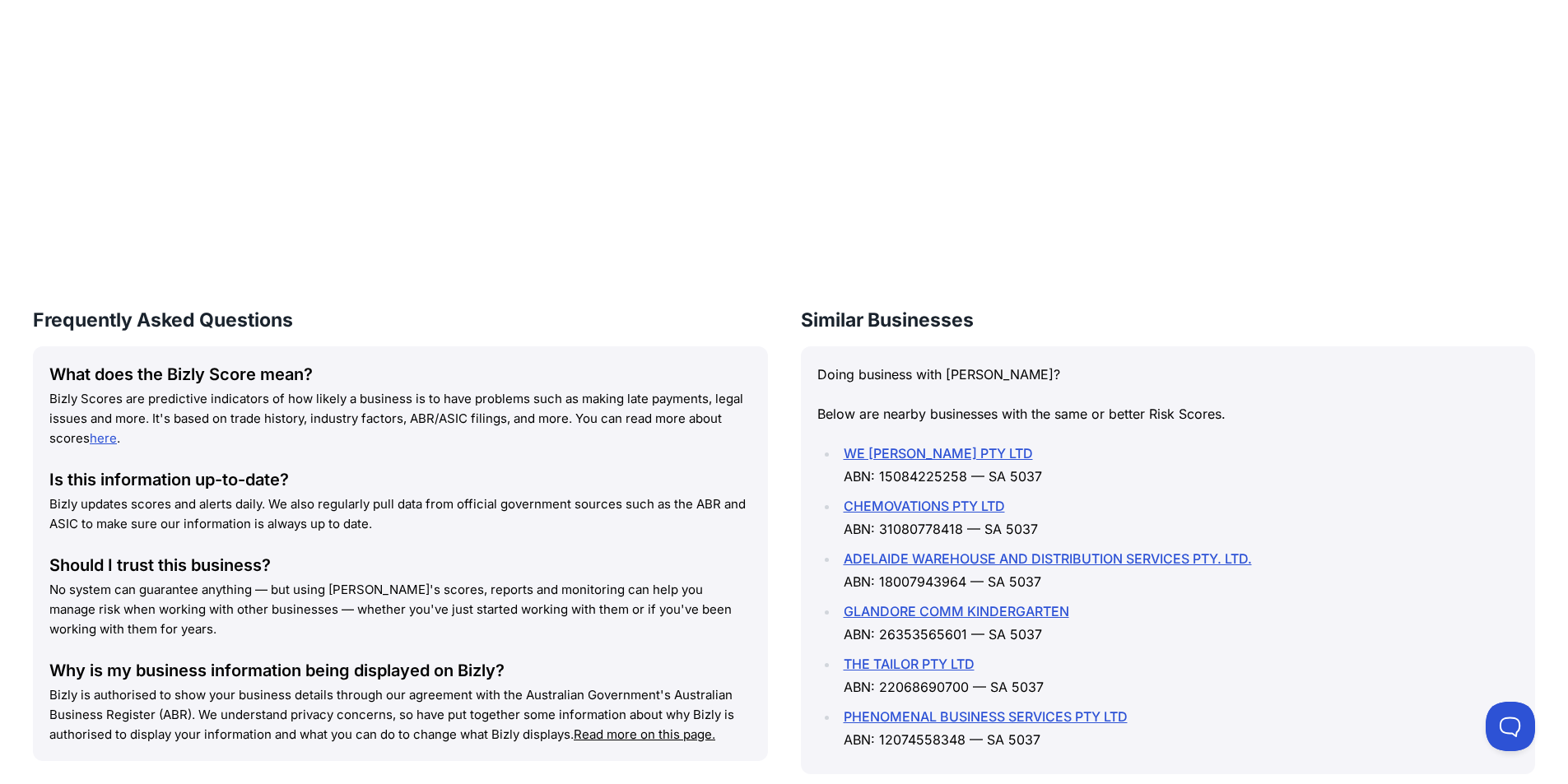
scroll to position [1234, 0]
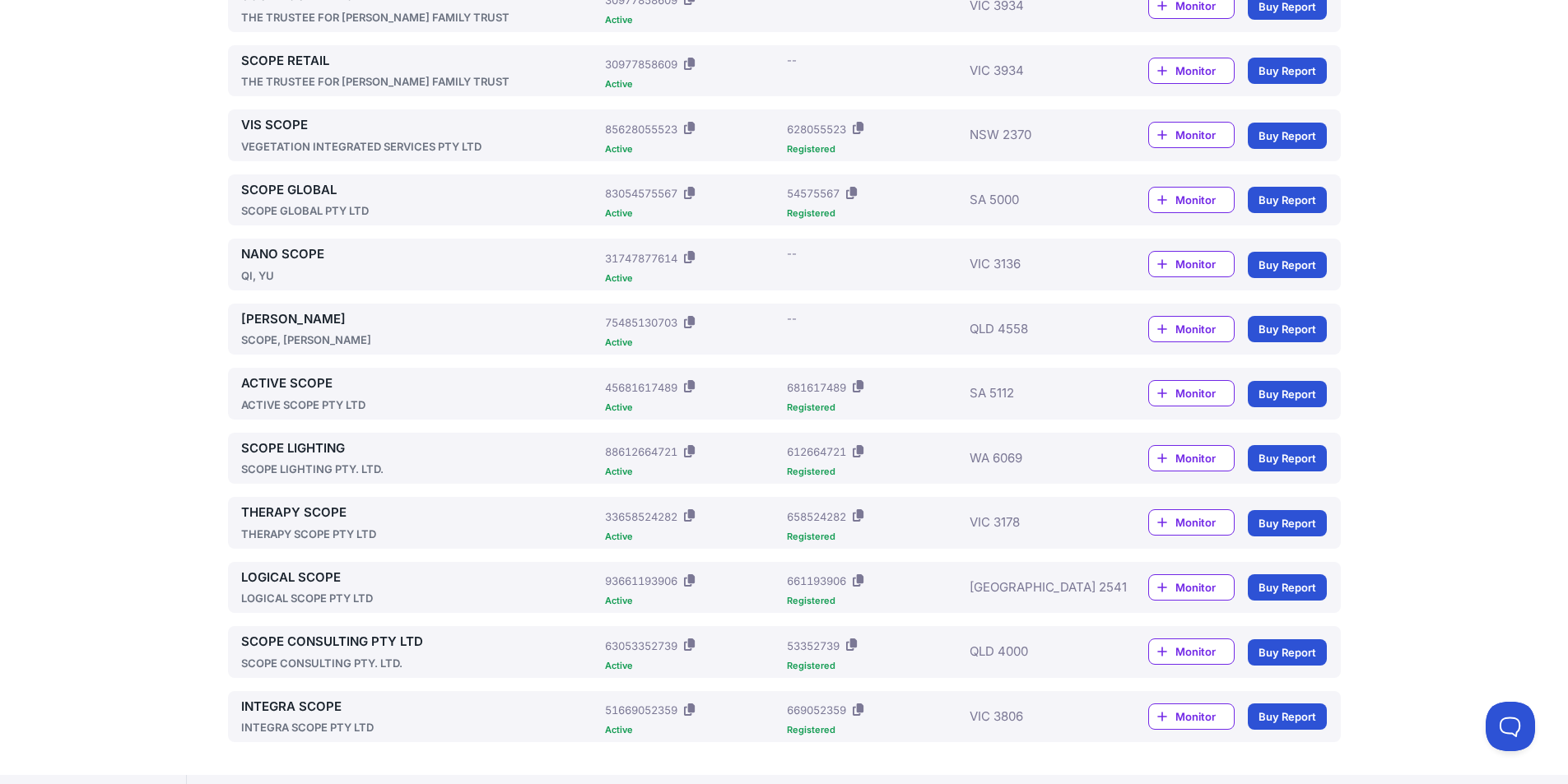
scroll to position [1053, 0]
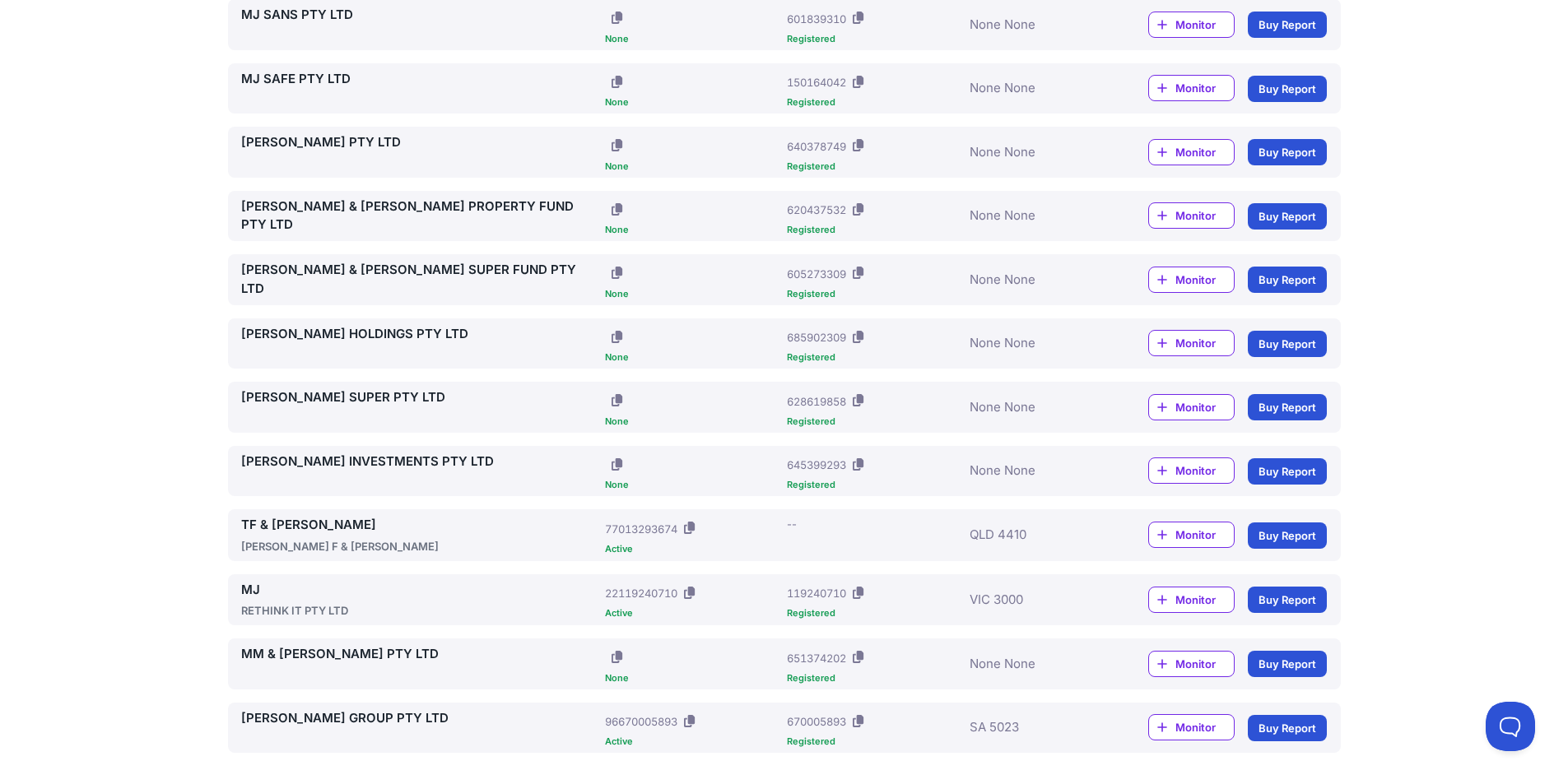
scroll to position [1041, 0]
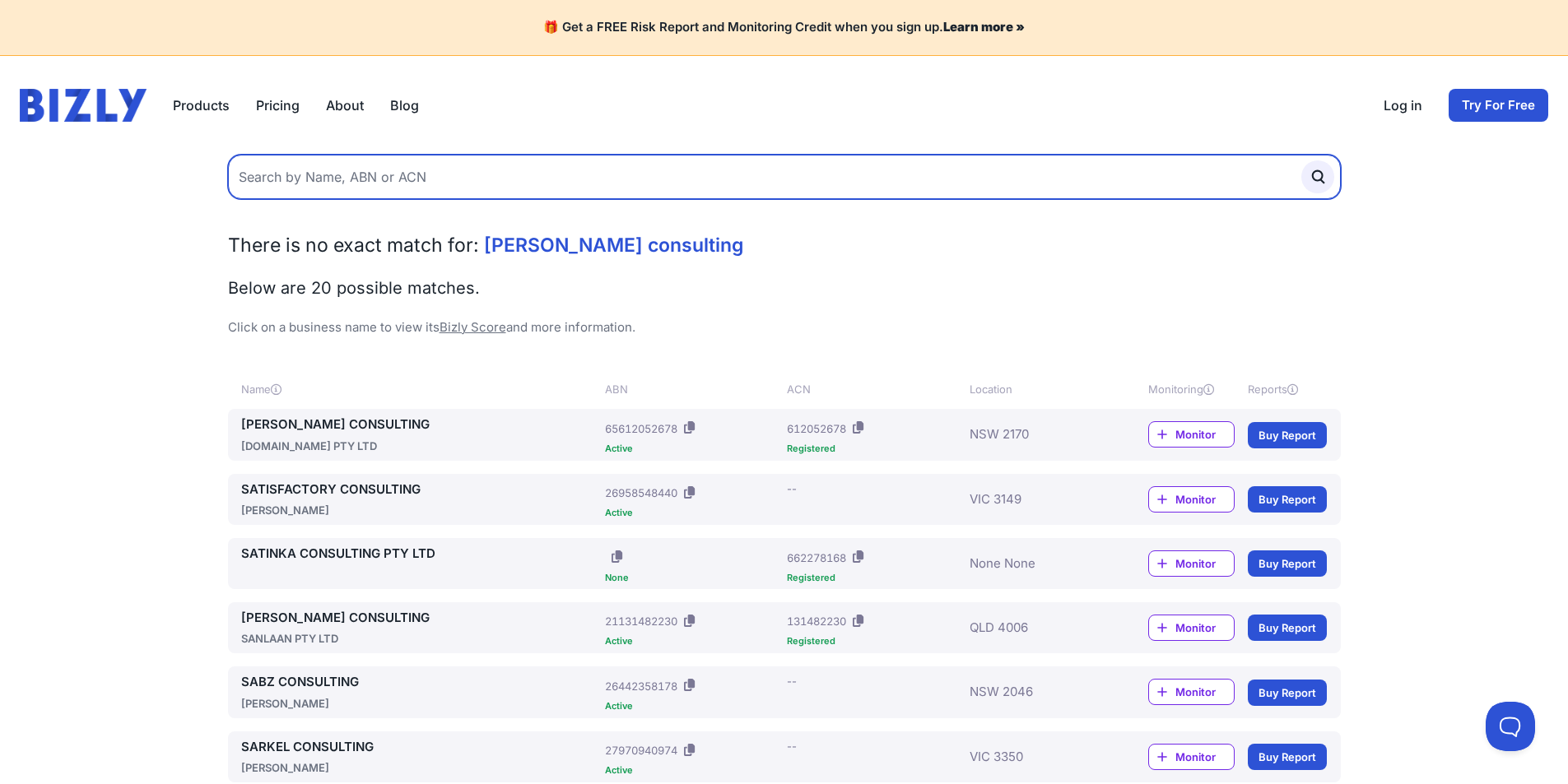
click at [440, 180] on input "text" at bounding box center [784, 177] width 1113 height 45
type input "[PERSON_NAME]"
click at [1301, 161] on button "submit" at bounding box center [1318, 177] width 33 height 33
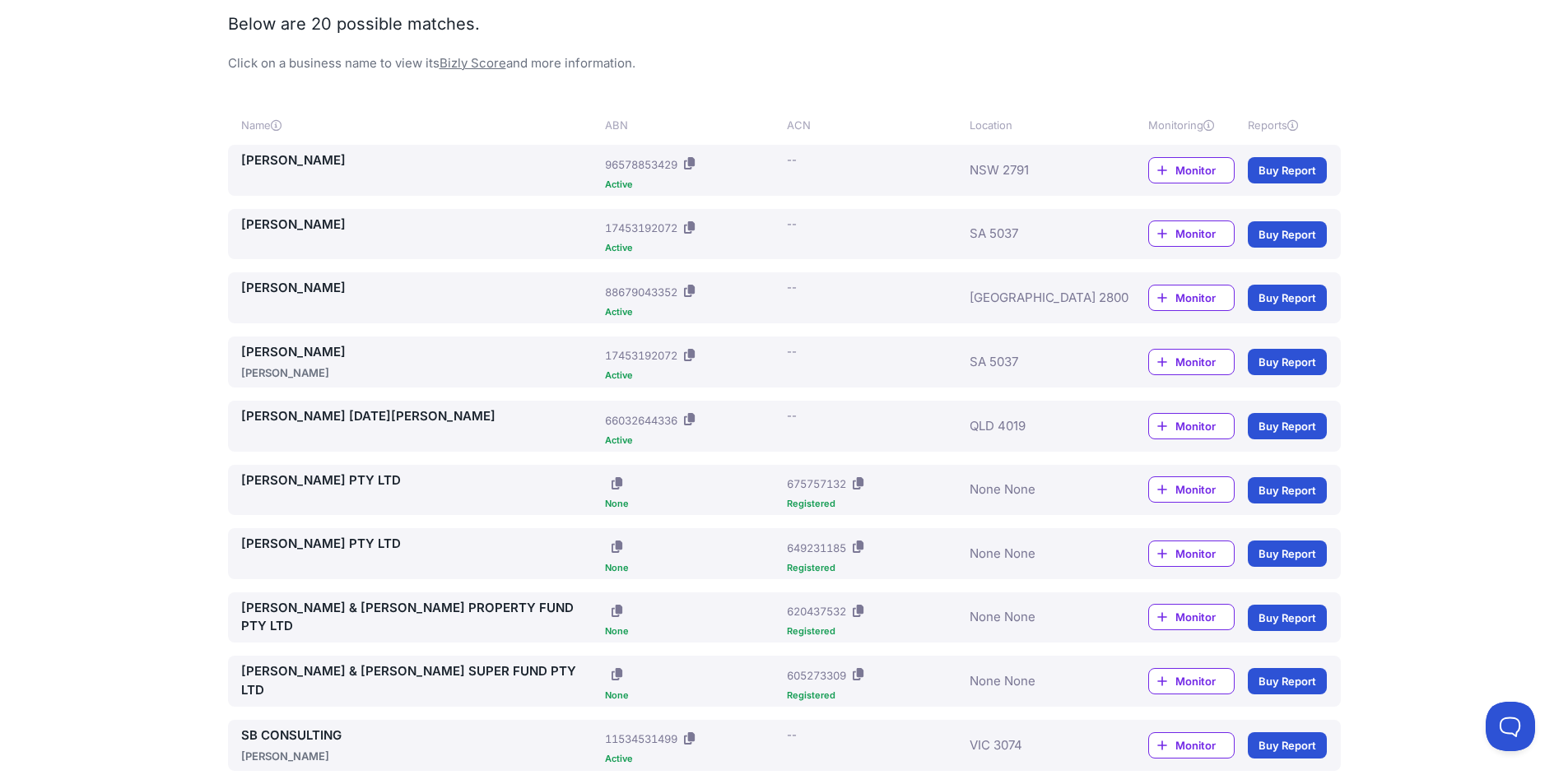
scroll to position [143, 0]
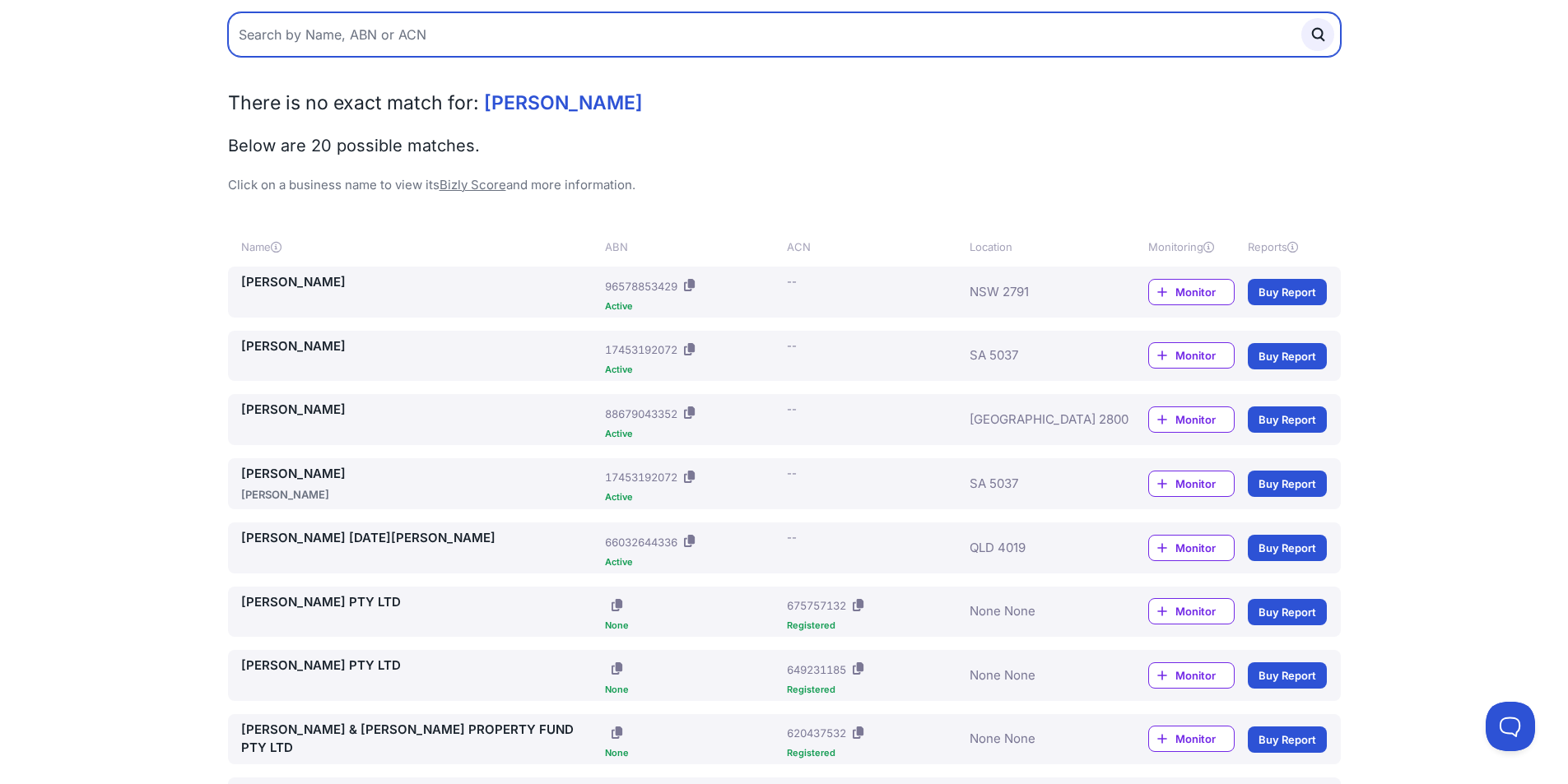
click at [260, 40] on input "text" at bounding box center [784, 35] width 1113 height 45
type input "scope vision"
click at [1301, 18] on button "submit" at bounding box center [1318, 35] width 33 height 33
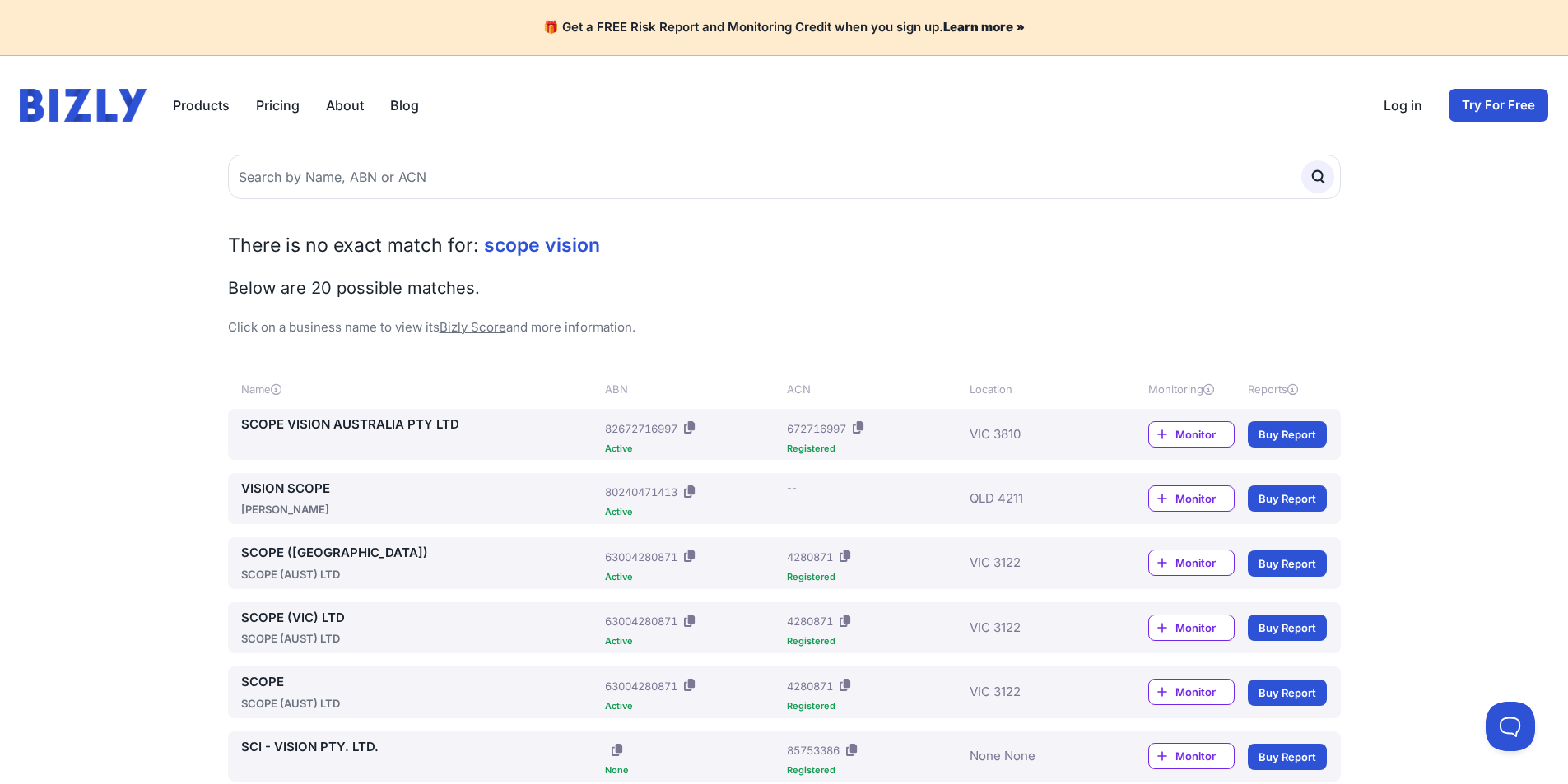
scroll to position [411, 0]
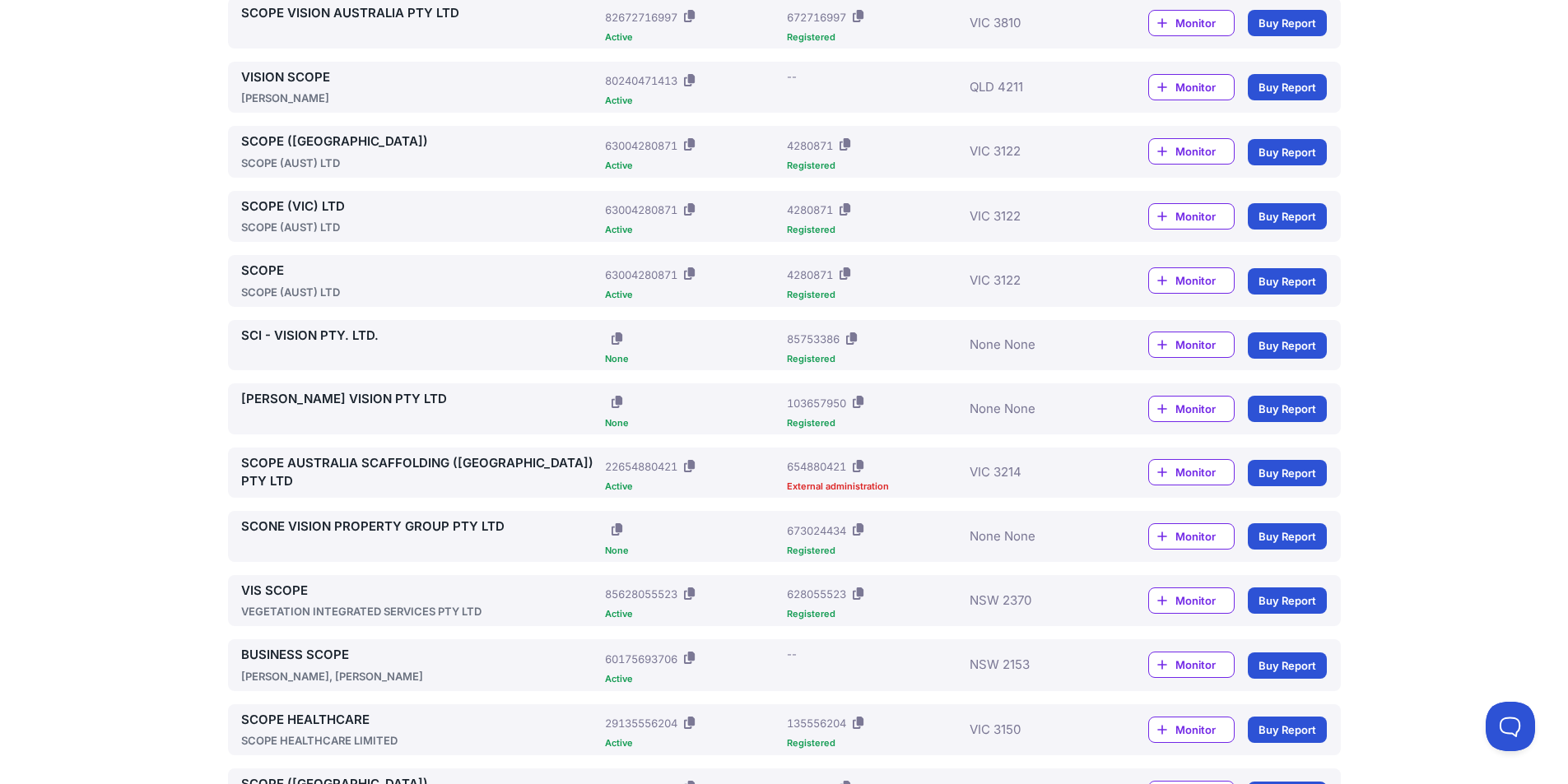
click at [341, 520] on link "SCONE VISION PROPERTY GROUP PTY LTD" at bounding box center [420, 526] width 358 height 19
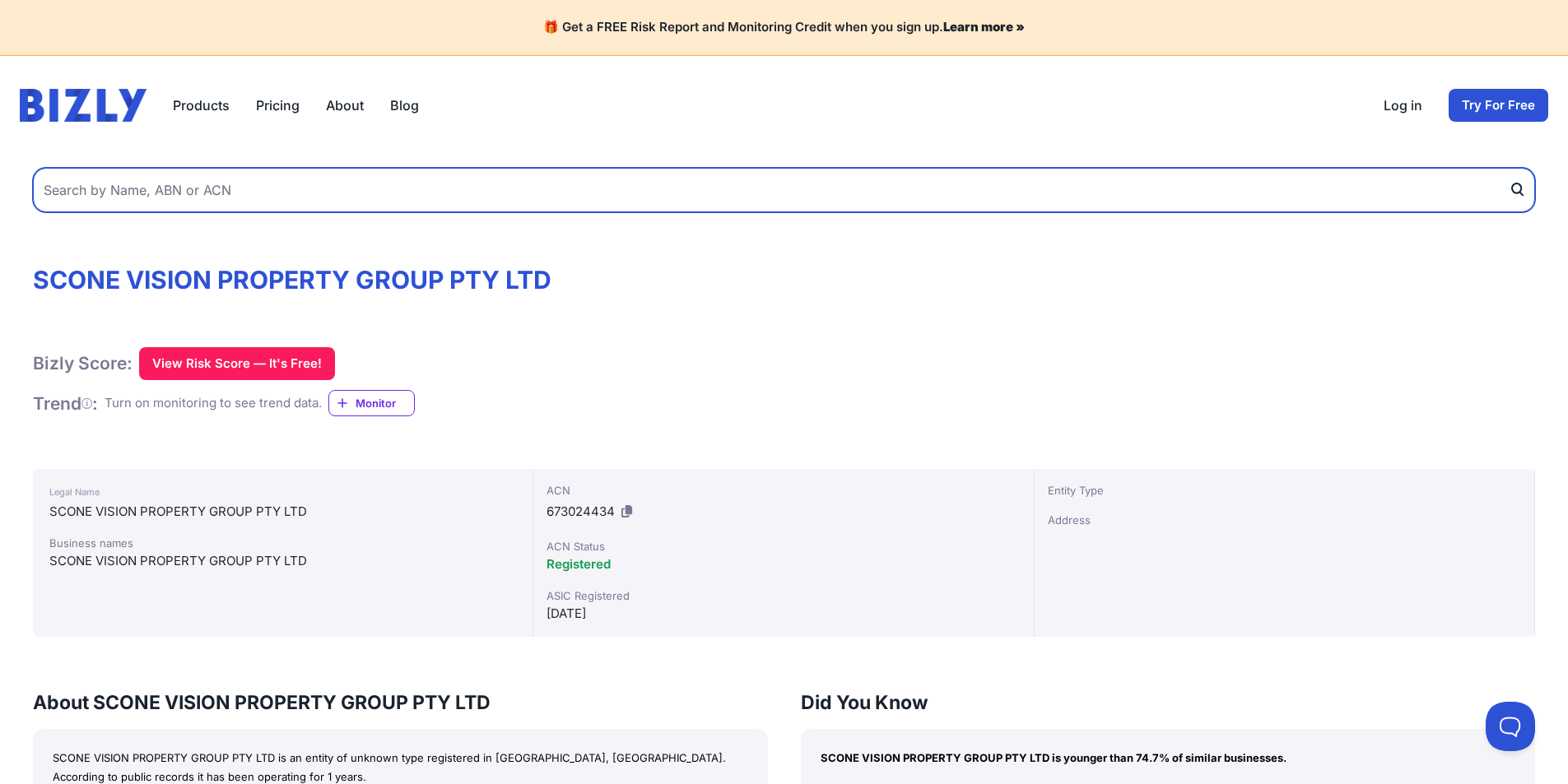
click at [202, 196] on input "text" at bounding box center [784, 191] width 1502 height 45
type input "high end gallery"
click at [1509, 168] on button "submit" at bounding box center [1522, 191] width 27 height 45
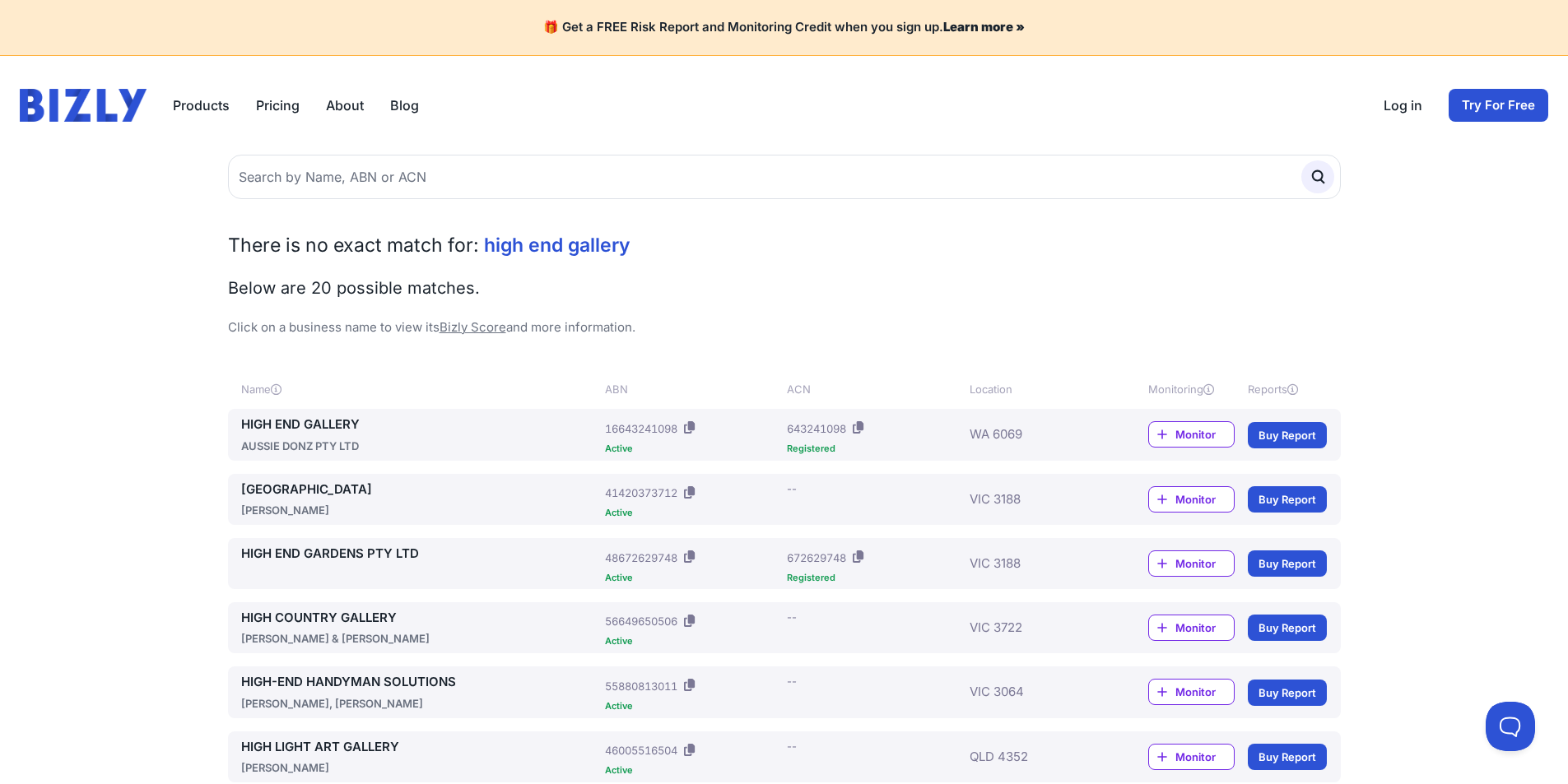
click at [295, 426] on link "HIGH END GALLERY" at bounding box center [420, 424] width 358 height 19
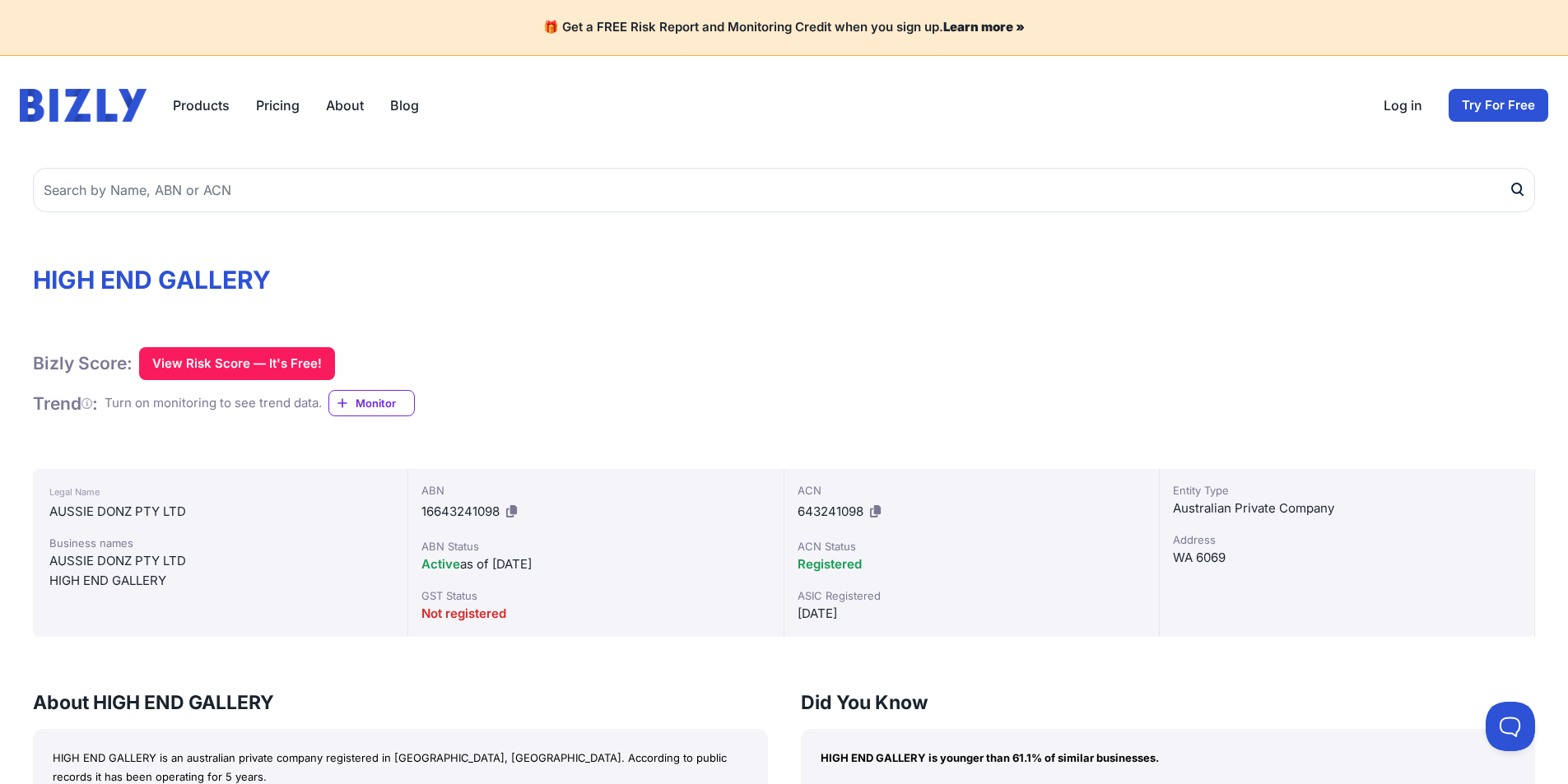
scroll to position [411, 0]
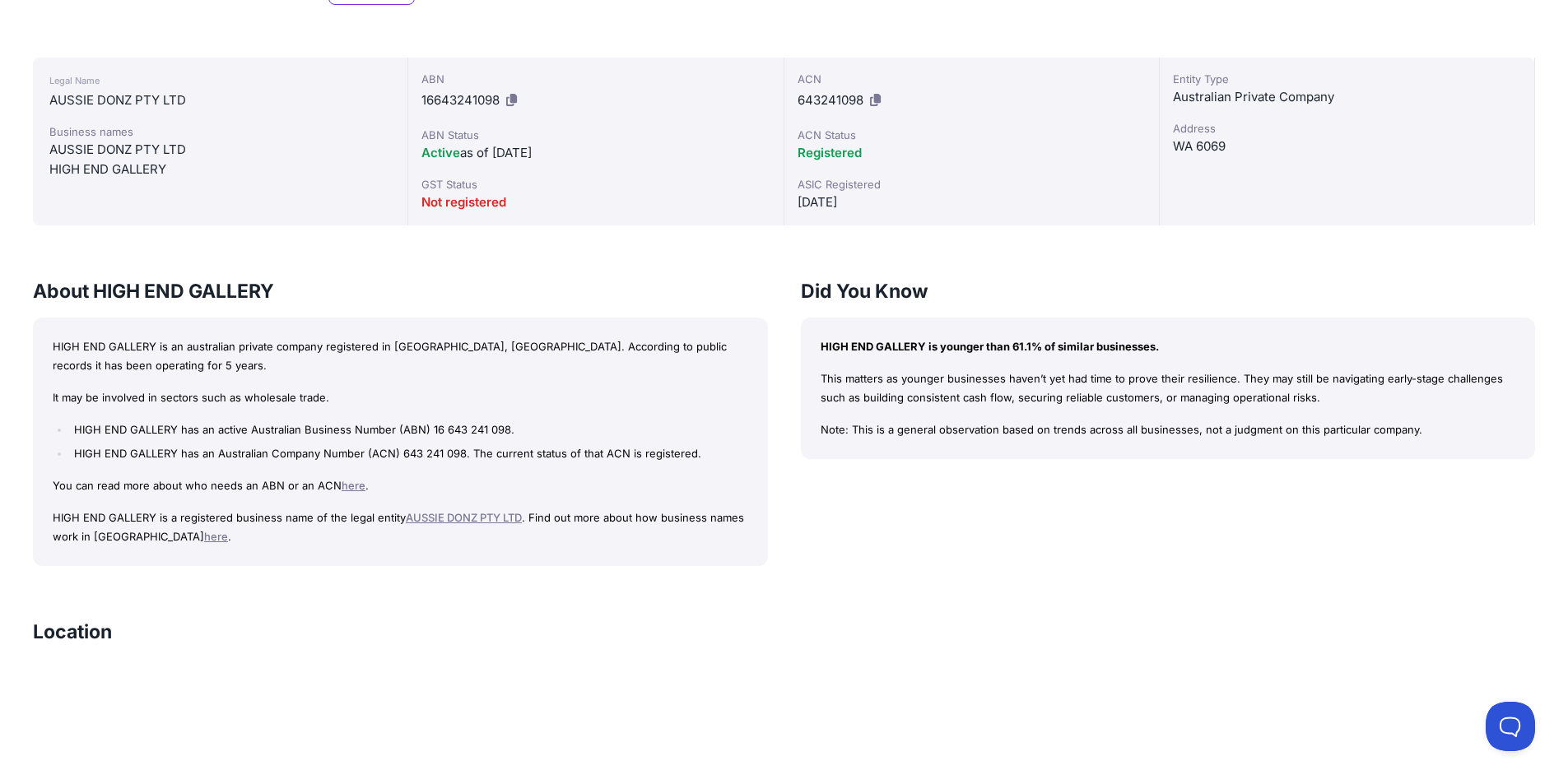
click at [465, 518] on link "AUSSIE DONZ PTY LTD" at bounding box center [464, 517] width 116 height 13
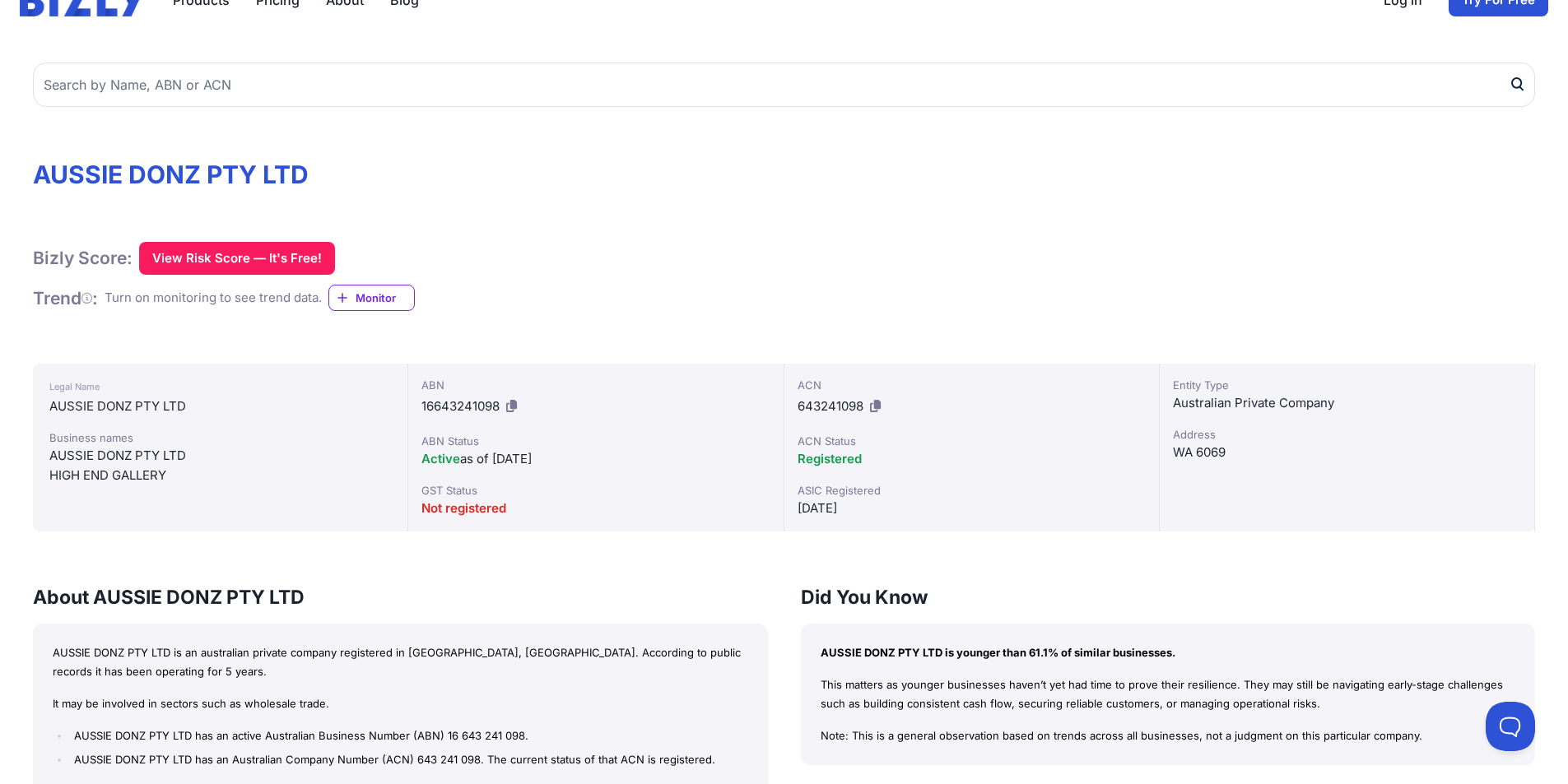
scroll to position [247, 0]
